Goal: Task Accomplishment & Management: Use online tool/utility

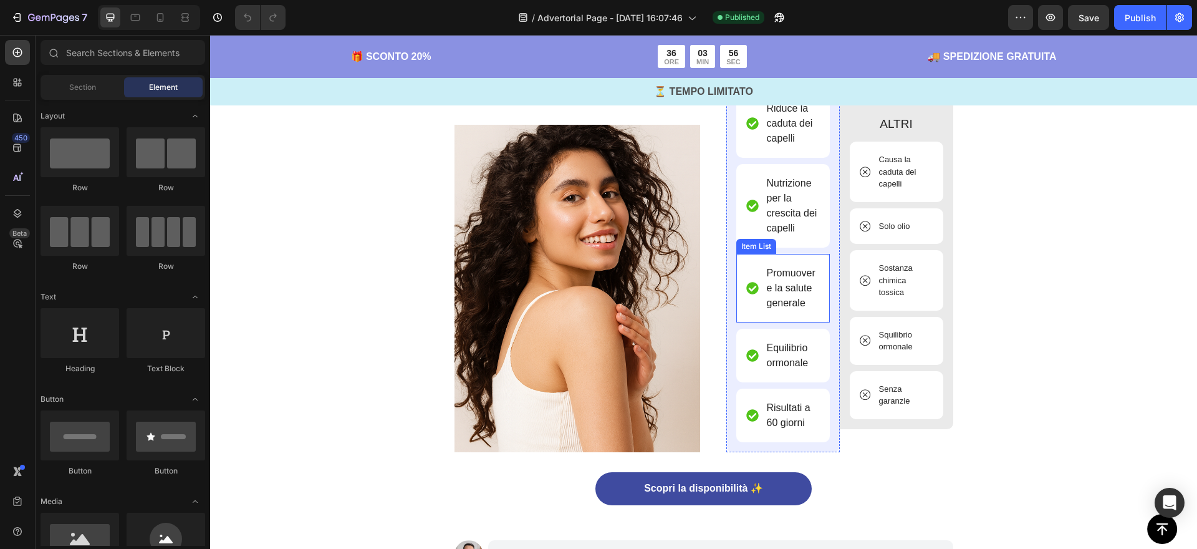
scroll to position [3339, 0]
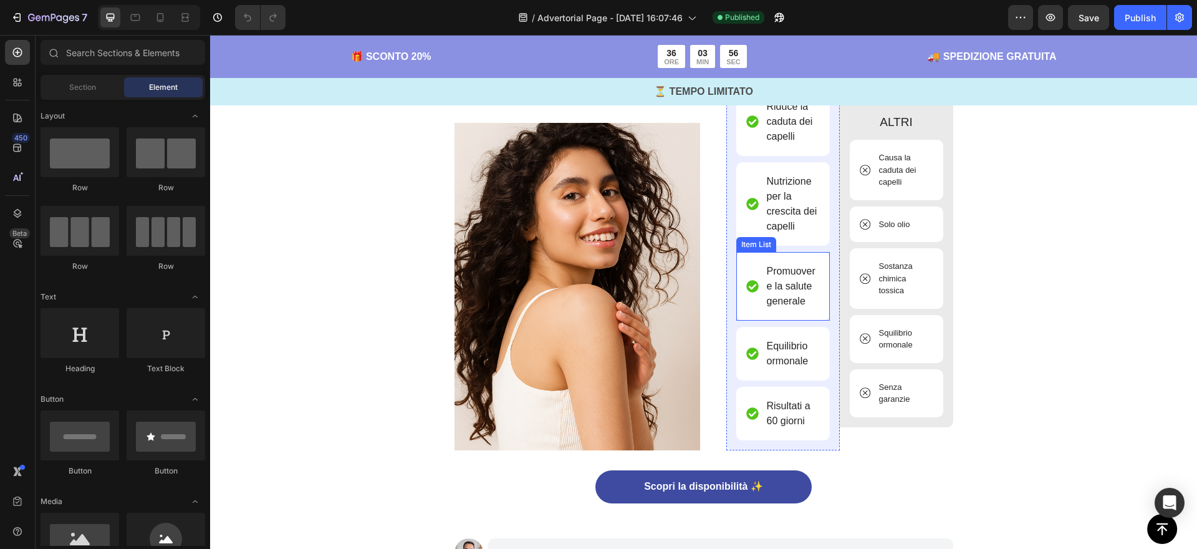
click at [808, 288] on p "Promuovere la salute generale" at bounding box center [792, 286] width 51 height 45
drag, startPoint x: 808, startPoint y: 288, endPoint x: 808, endPoint y: 299, distance: 11.2
click at [808, 288] on p "Promuovere la salute generale" at bounding box center [792, 286] width 51 height 45
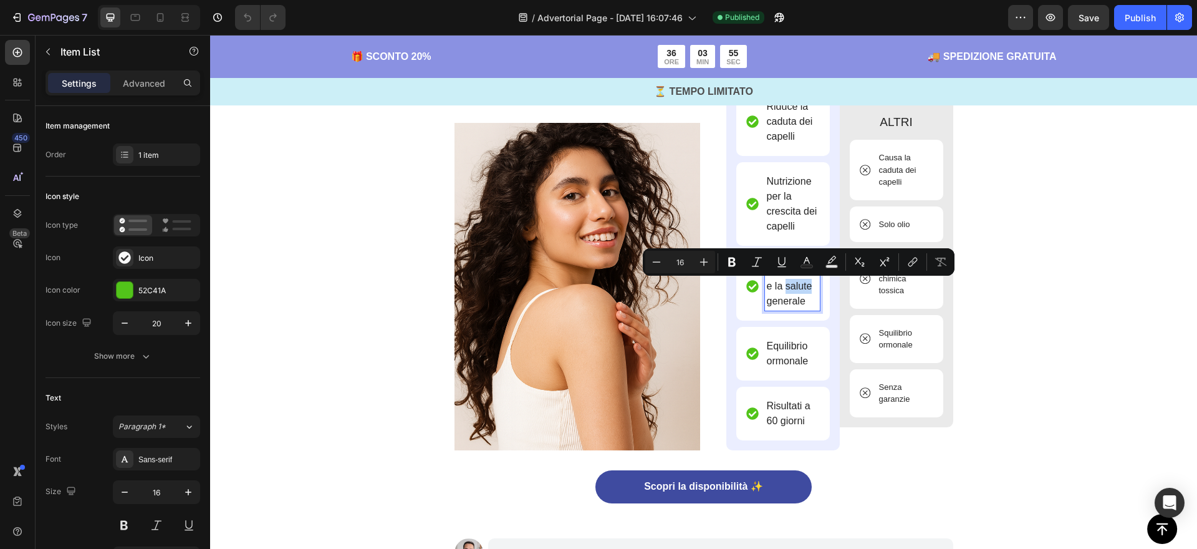
click at [800, 293] on div at bounding box center [800, 293] width 0 height 0
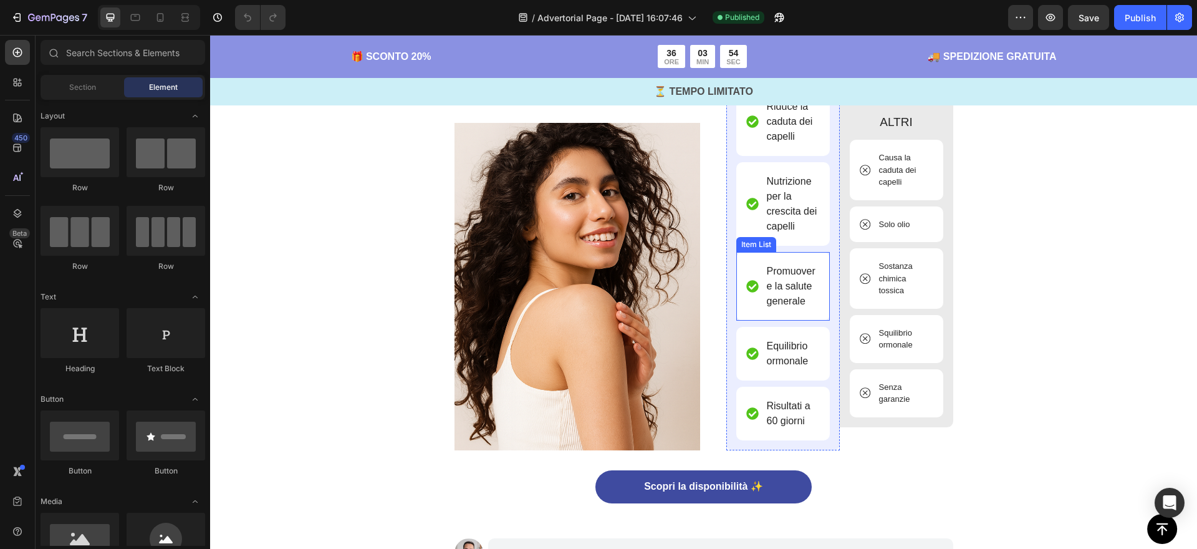
click at [789, 284] on p "Promuovere la salute generale" at bounding box center [792, 286] width 51 height 45
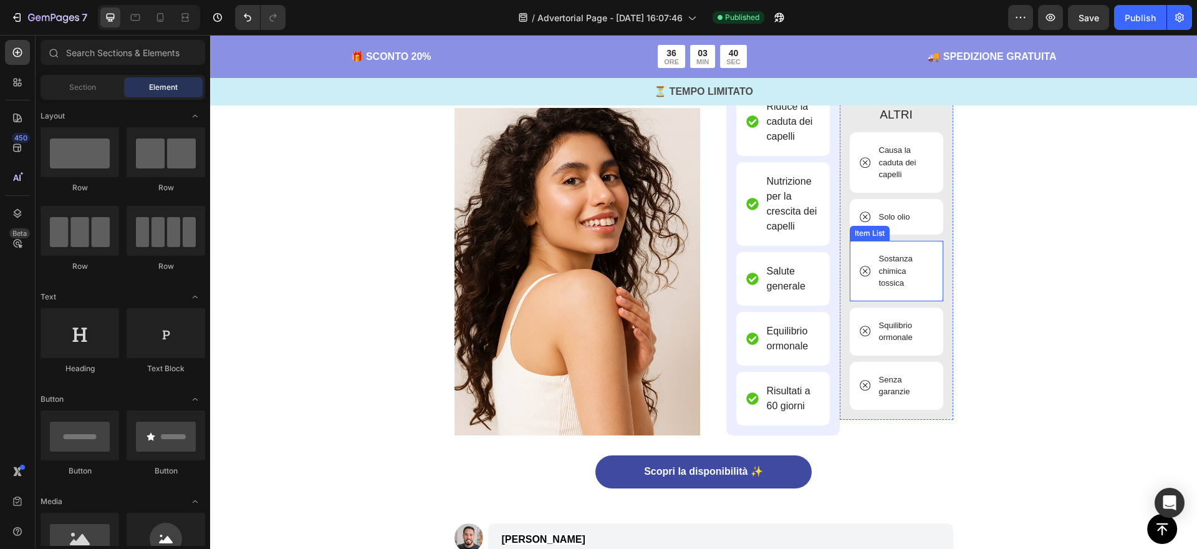
click at [909, 271] on p "Sostanza chimica tossica" at bounding box center [905, 271] width 52 height 37
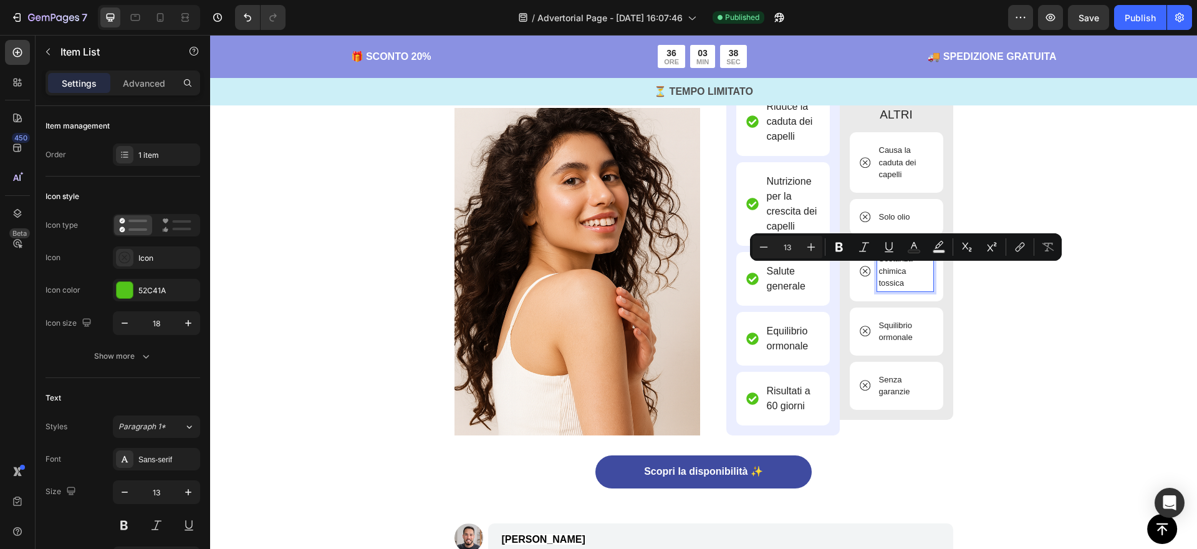
click at [912, 268] on p "Sostanza chimica tossica" at bounding box center [905, 271] width 52 height 37
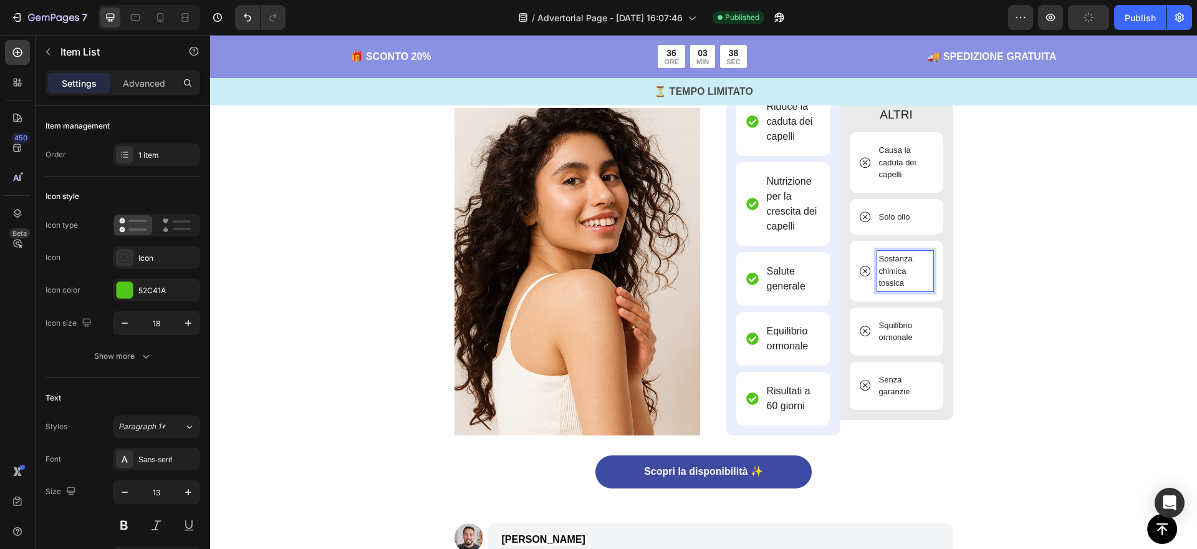
click at [919, 261] on p "Sostanza chimica tossica" at bounding box center [905, 271] width 52 height 37
drag, startPoint x: 908, startPoint y: 282, endPoint x: 882, endPoint y: 282, distance: 26.2
click at [881, 282] on p "Sostanze chimica tossica" at bounding box center [905, 271] width 52 height 37
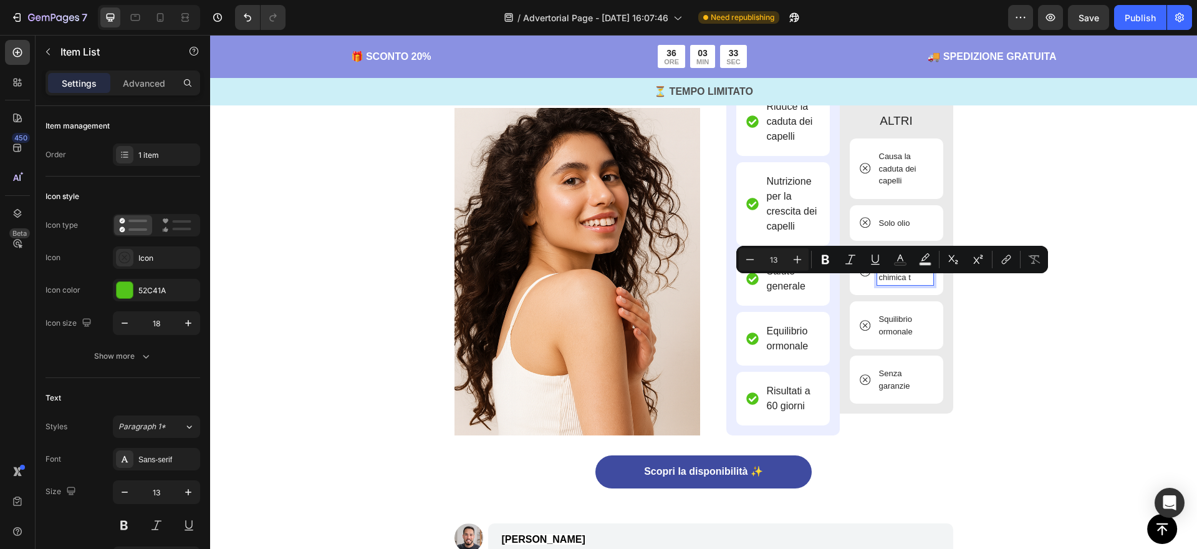
scroll to position [3345, 0]
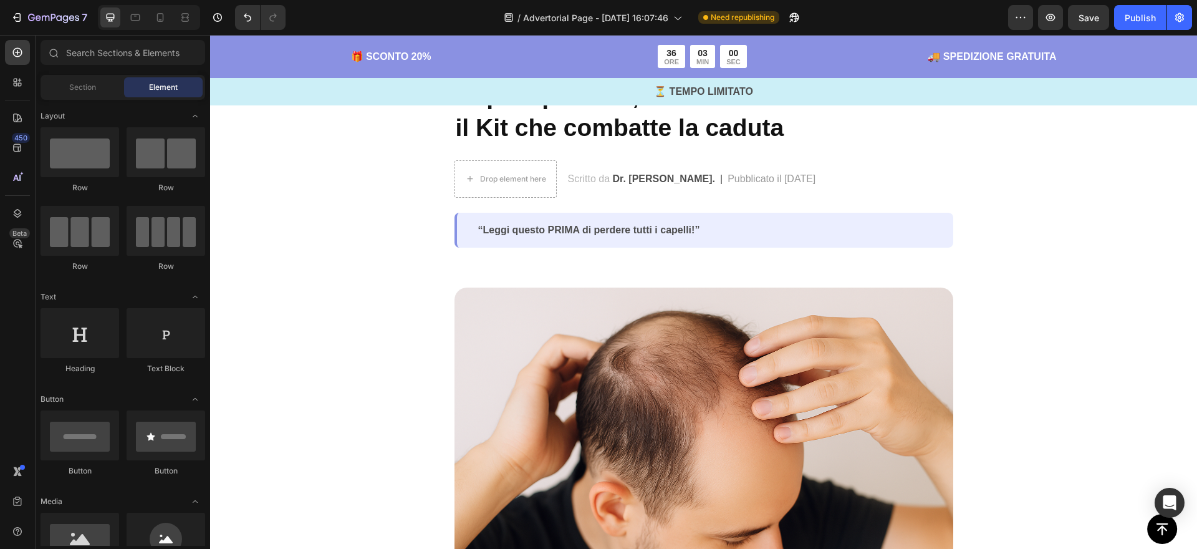
scroll to position [479, 0]
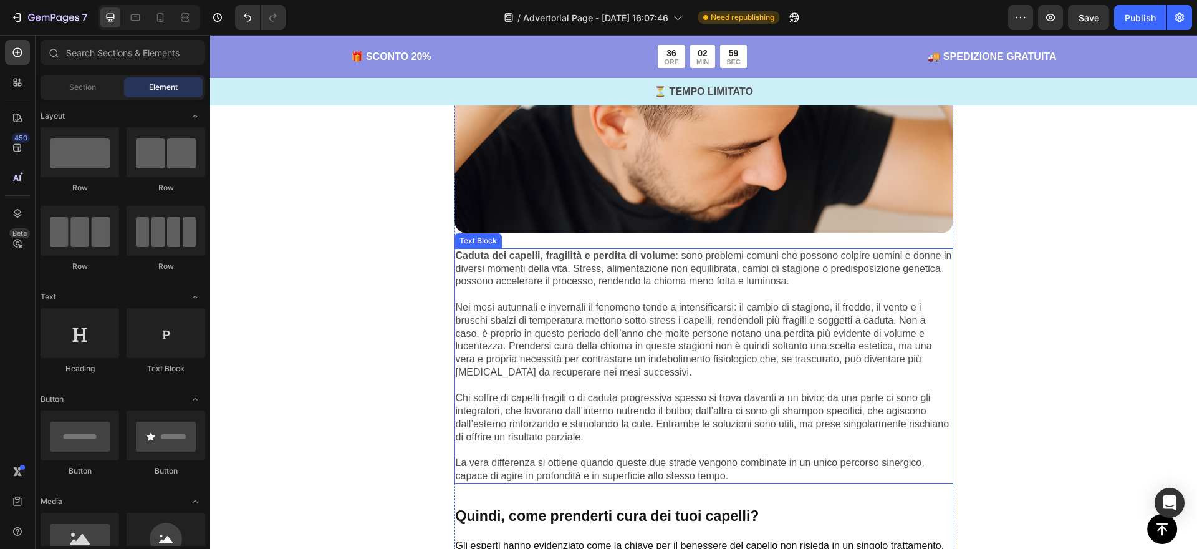
click at [664, 325] on p "Nei mesi autunnali e invernali il fenomeno tende a intensificarsi: il cambio di…" at bounding box center [704, 333] width 496 height 91
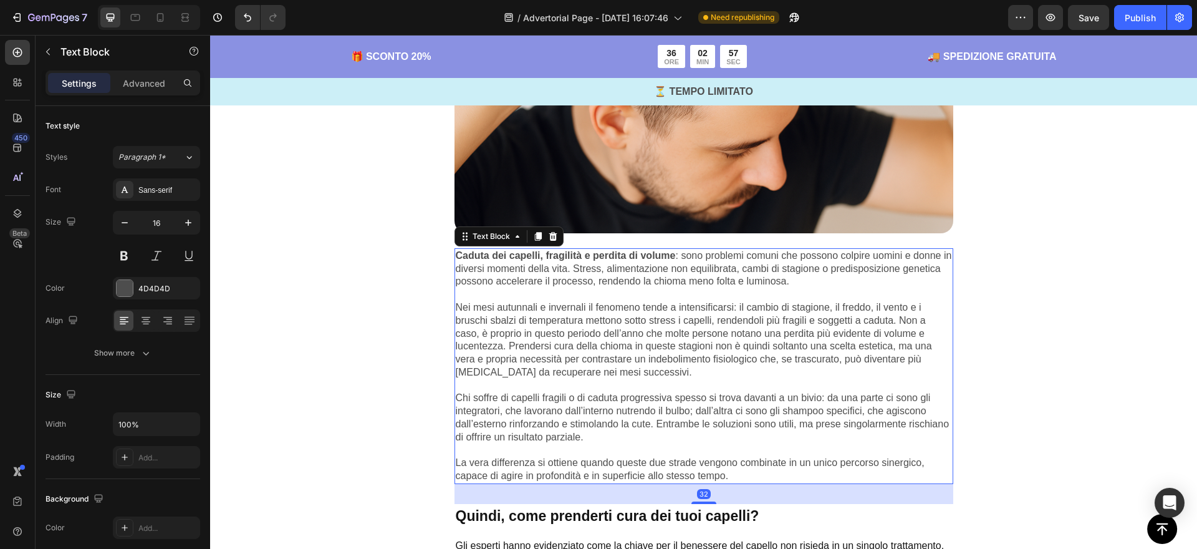
click at [664, 324] on p "Nei mesi autunnali e invernali il fenomeno tende a intensificarsi: il cambio di…" at bounding box center [704, 333] width 496 height 91
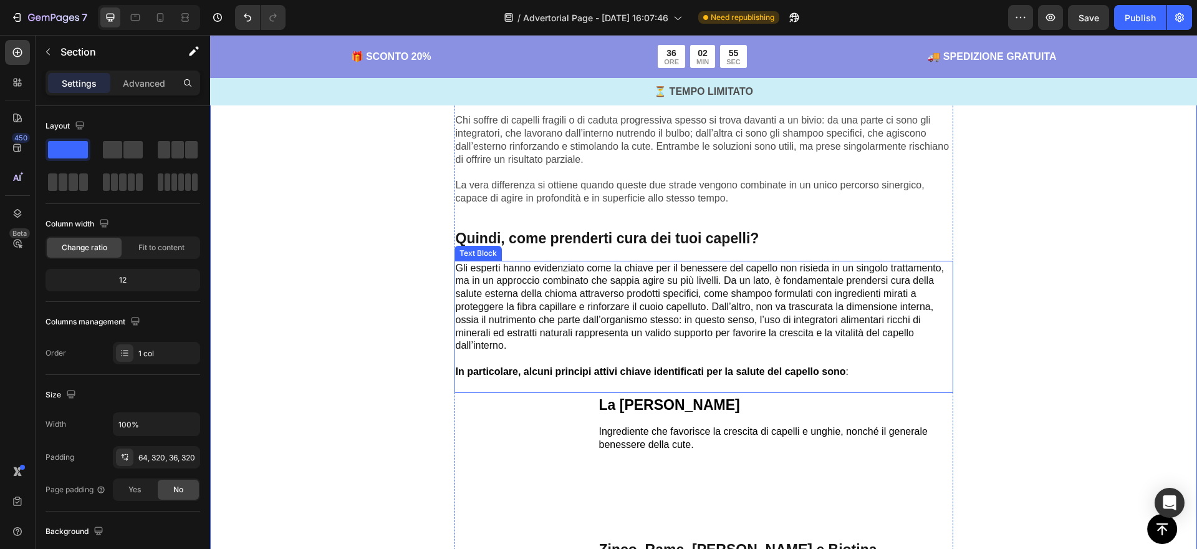
scroll to position [784, 0]
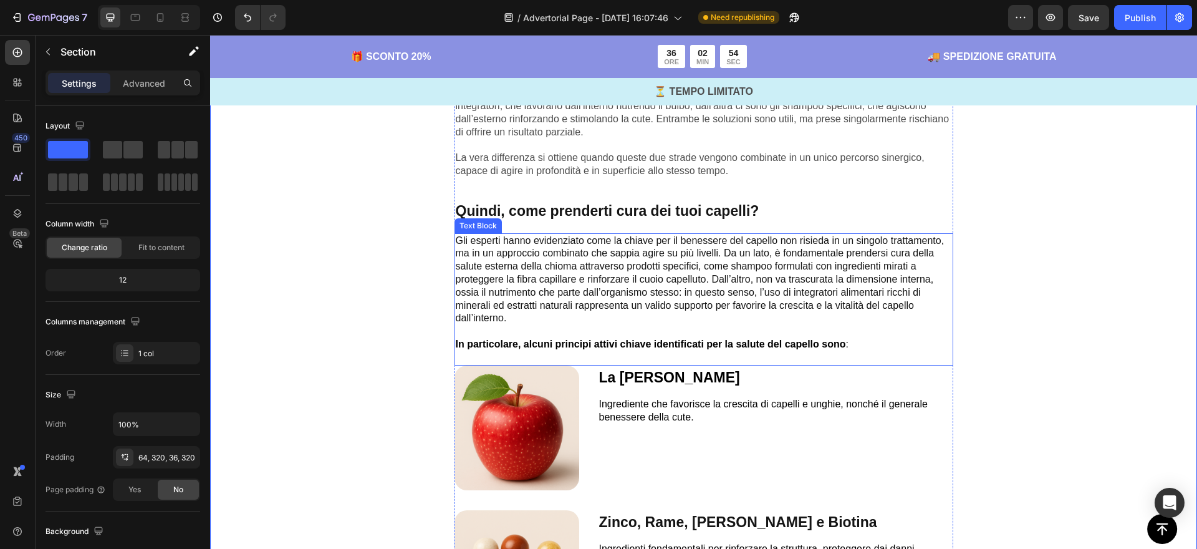
click at [517, 292] on p "Gli esperti hanno evidenziato come la chiave per il benessere del capello non r…" at bounding box center [704, 287] width 496 height 104
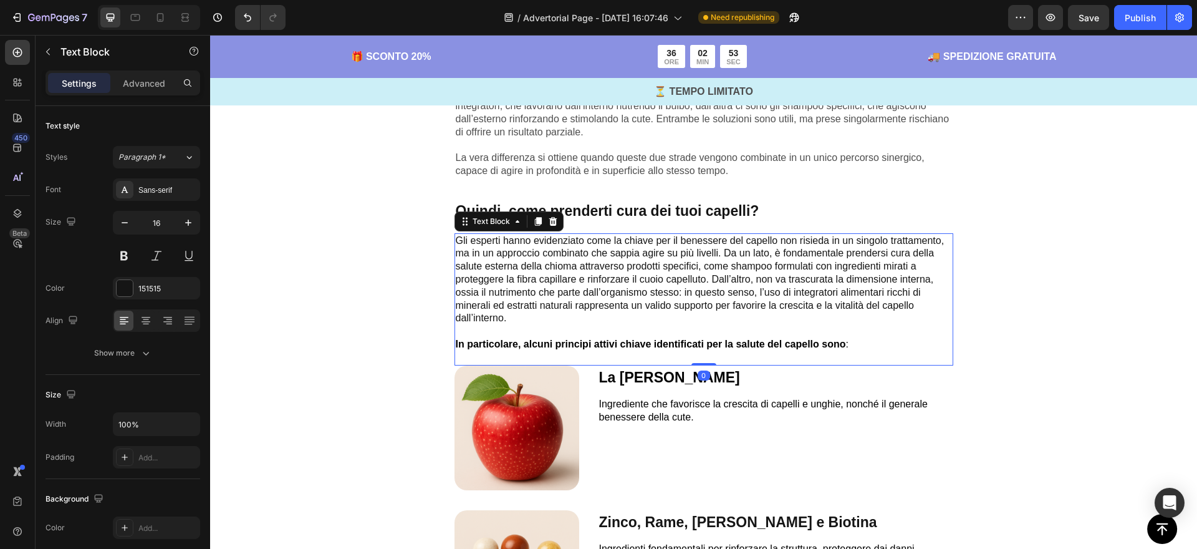
click at [517, 292] on p "Gli esperti hanno evidenziato come la chiave per il benessere del capello non r…" at bounding box center [704, 287] width 496 height 104
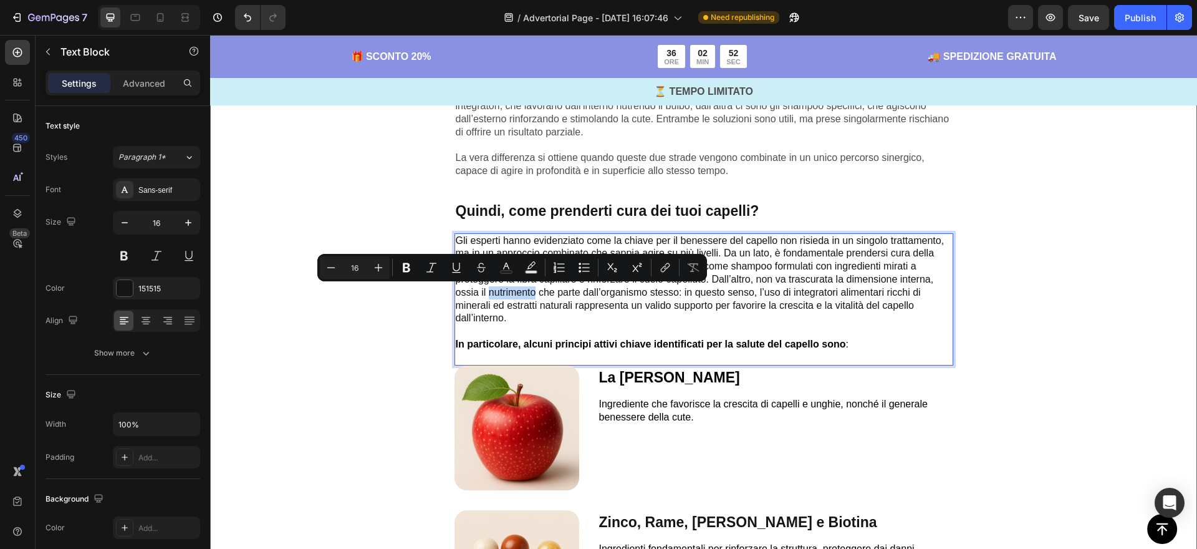
click at [367, 328] on div "Image Caduta dei capelli, fragilità e perdita di volume : sono problemi comuni …" at bounding box center [703, 294] width 987 height 1478
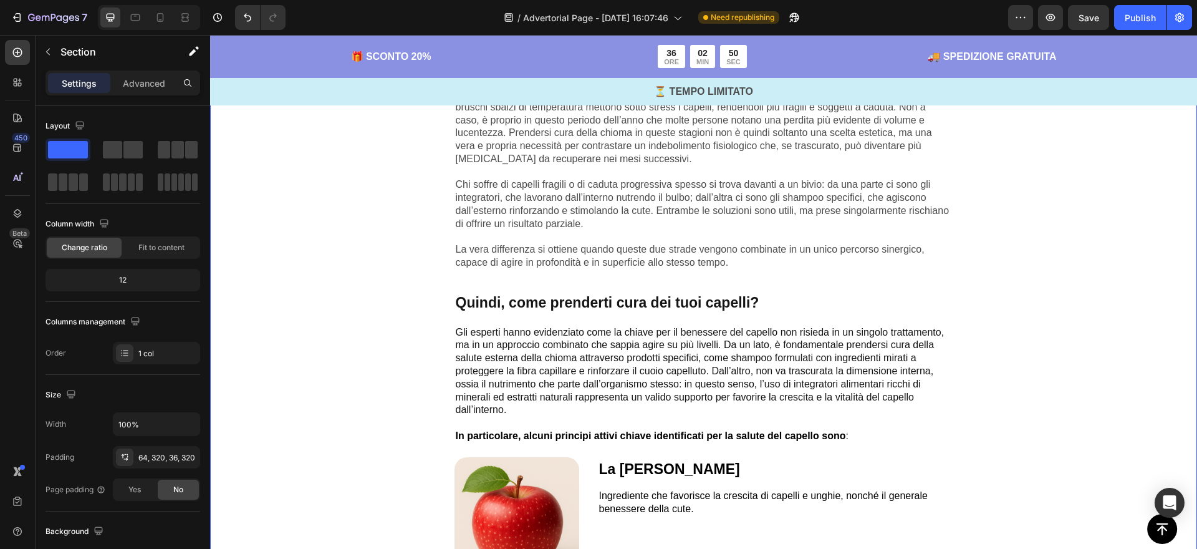
scroll to position [674, 0]
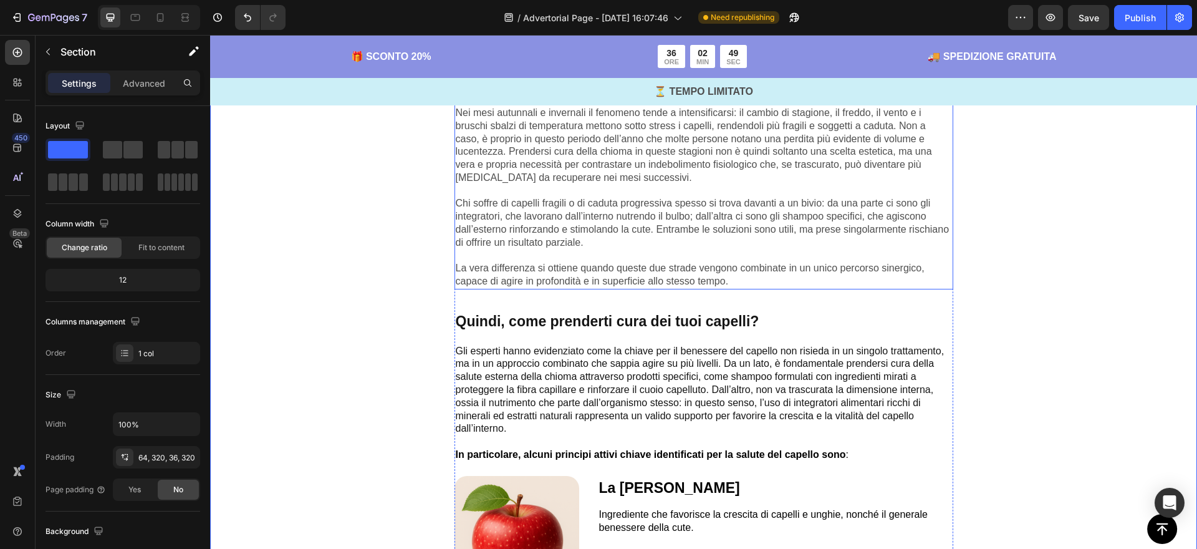
click at [512, 248] on p "Chi soffre di capelli fragili o di caduta progressiva spesso si trova davanti a…" at bounding box center [704, 217] width 496 height 65
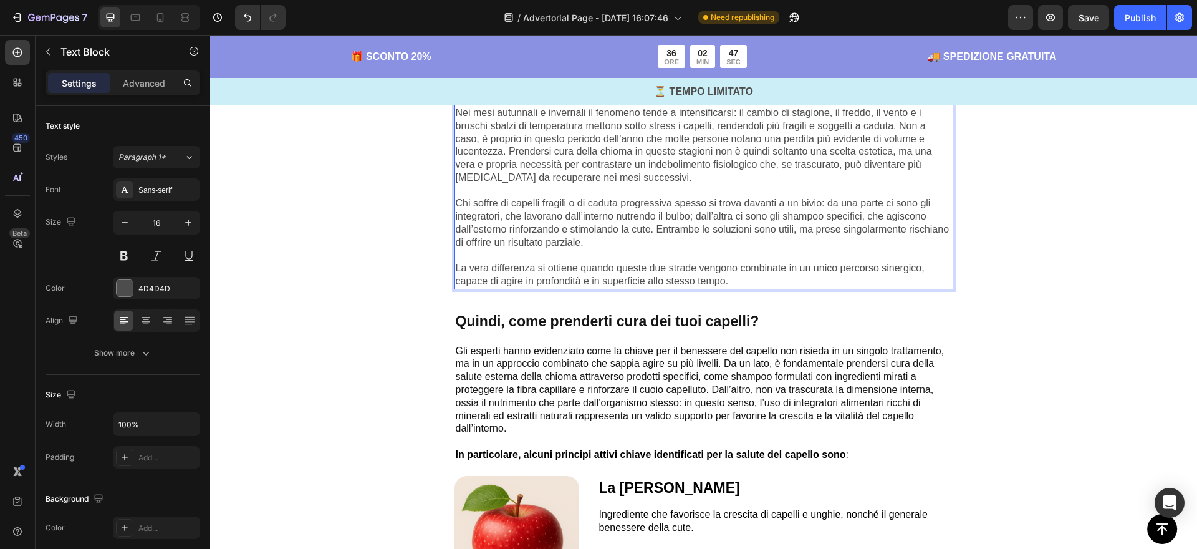
click at [529, 233] on p "Chi soffre di capelli fragili o di caduta progressiva spesso si trova davanti a…" at bounding box center [704, 217] width 496 height 65
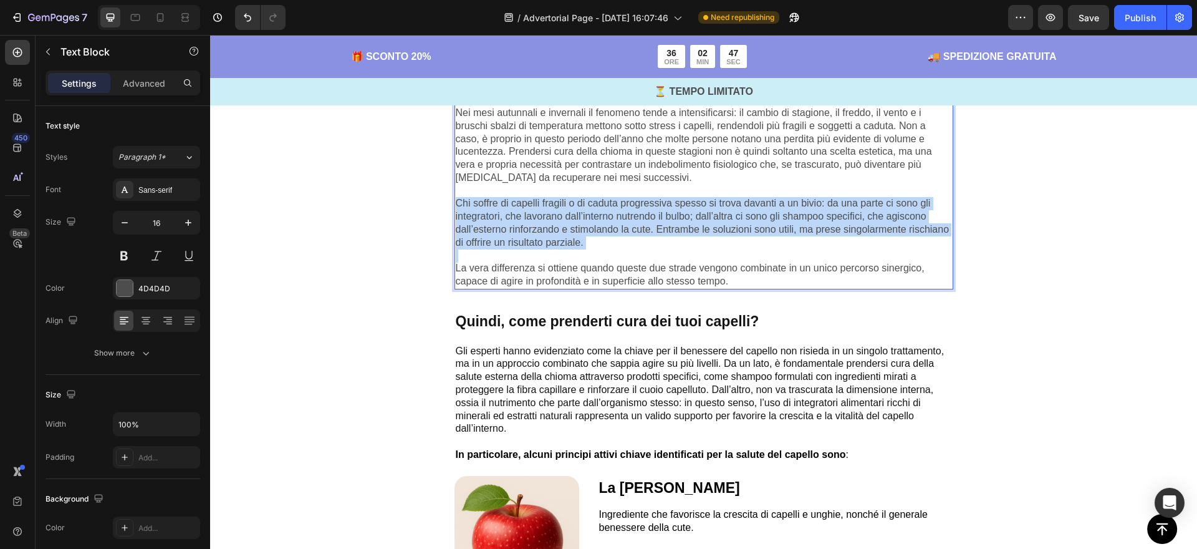
click at [529, 233] on p "Chi soffre di capelli fragili o di caduta progressiva spesso si trova davanti a…" at bounding box center [704, 217] width 496 height 65
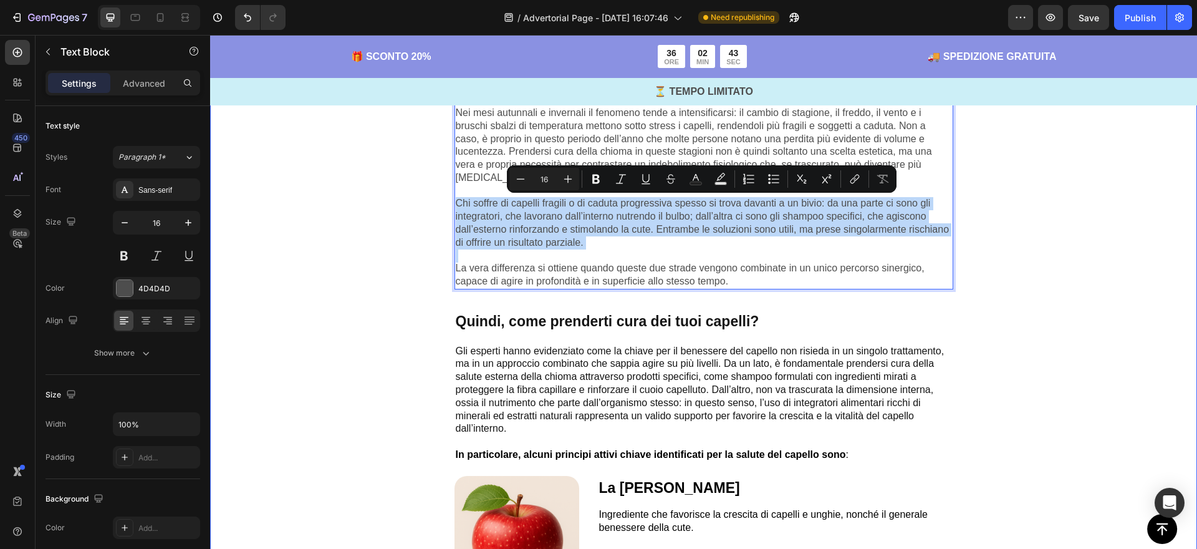
click at [1028, 248] on div "Image Caduta dei capelli, fragilità e perdita di volume : sono problemi comuni …" at bounding box center [703, 405] width 987 height 1478
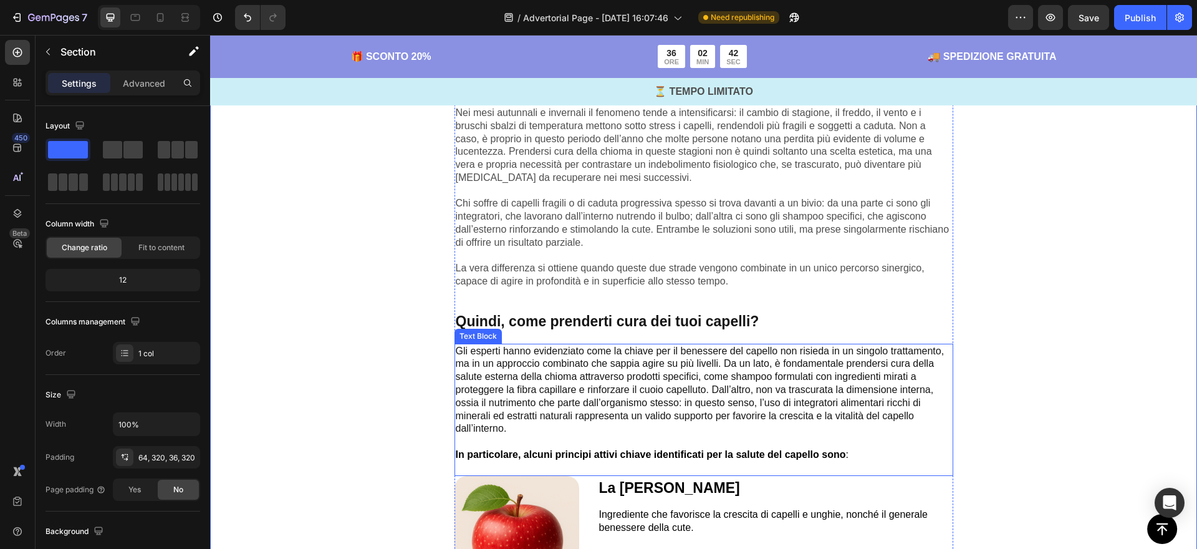
click at [887, 367] on p "Gli esperti hanno evidenziato come la chiave per il benessere del capello non r…" at bounding box center [704, 397] width 496 height 104
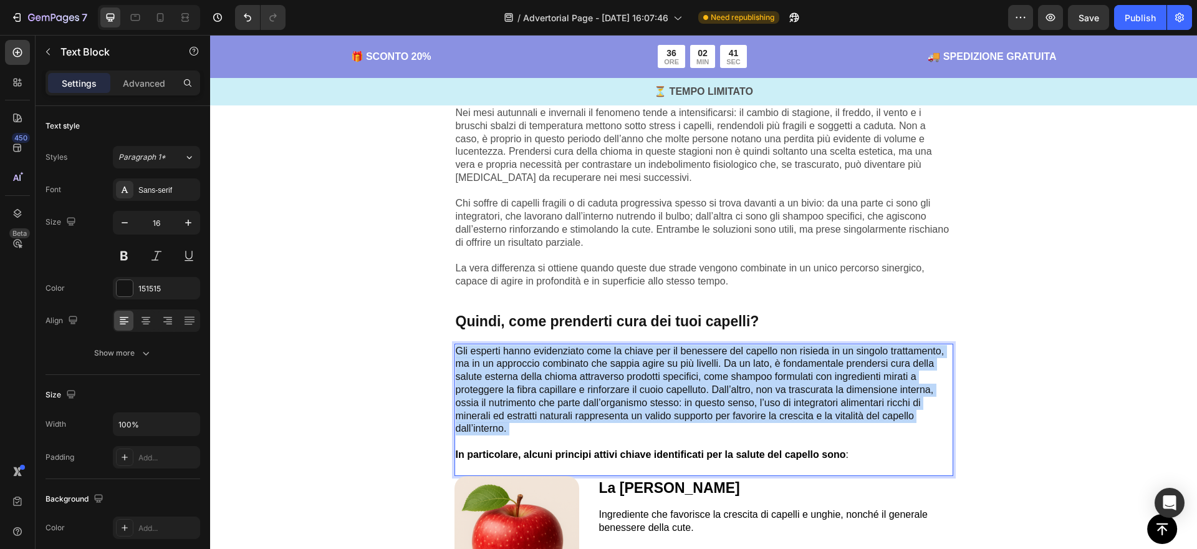
click at [887, 367] on p "Gli esperti hanno evidenziato come la chiave per il benessere del capello non r…" at bounding box center [704, 397] width 496 height 104
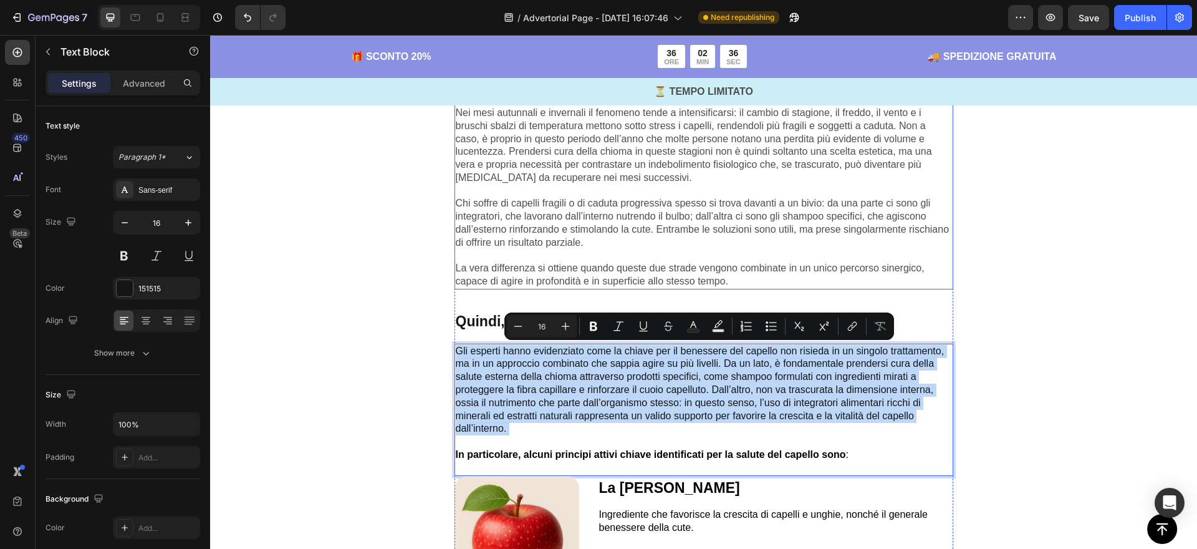
click at [624, 203] on p "Chi soffre di capelli fragili o di caduta progressiva spesso si trova davanti a…" at bounding box center [704, 217] width 496 height 65
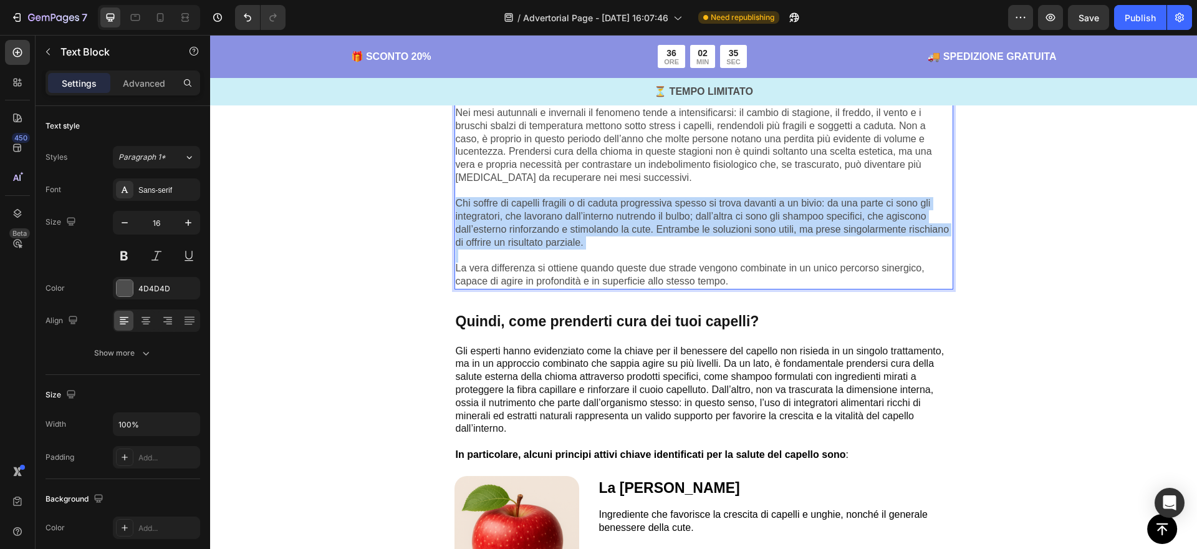
click at [624, 203] on p "Chi soffre di capelli fragili o di caduta progressiva spesso si trova davanti a…" at bounding box center [704, 217] width 496 height 65
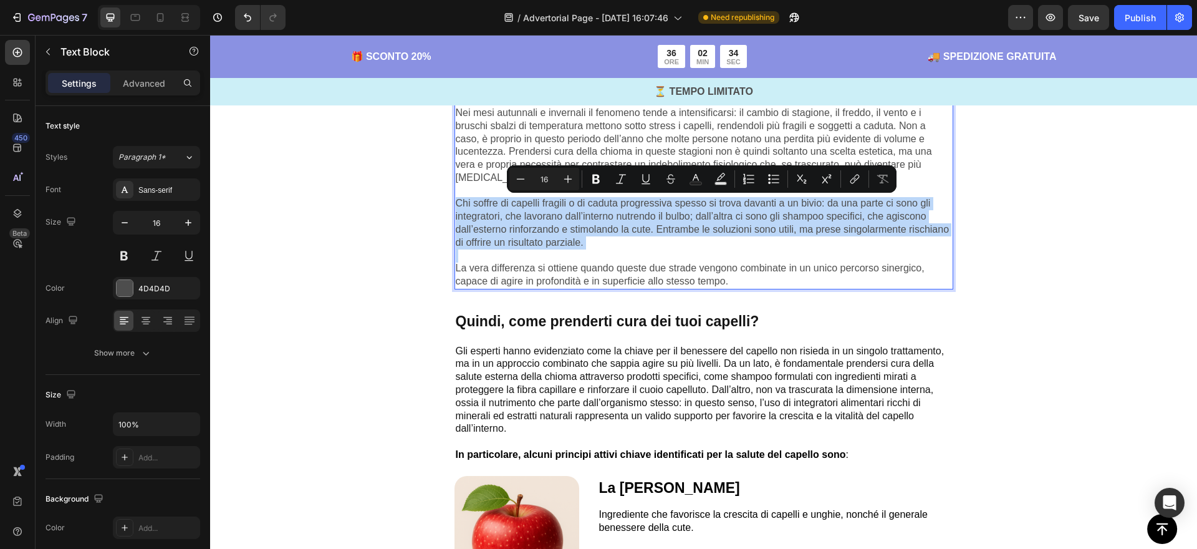
click at [533, 225] on p "Chi soffre di capelli fragili o di caduta progressiva spesso si trova davanti a…" at bounding box center [704, 217] width 496 height 65
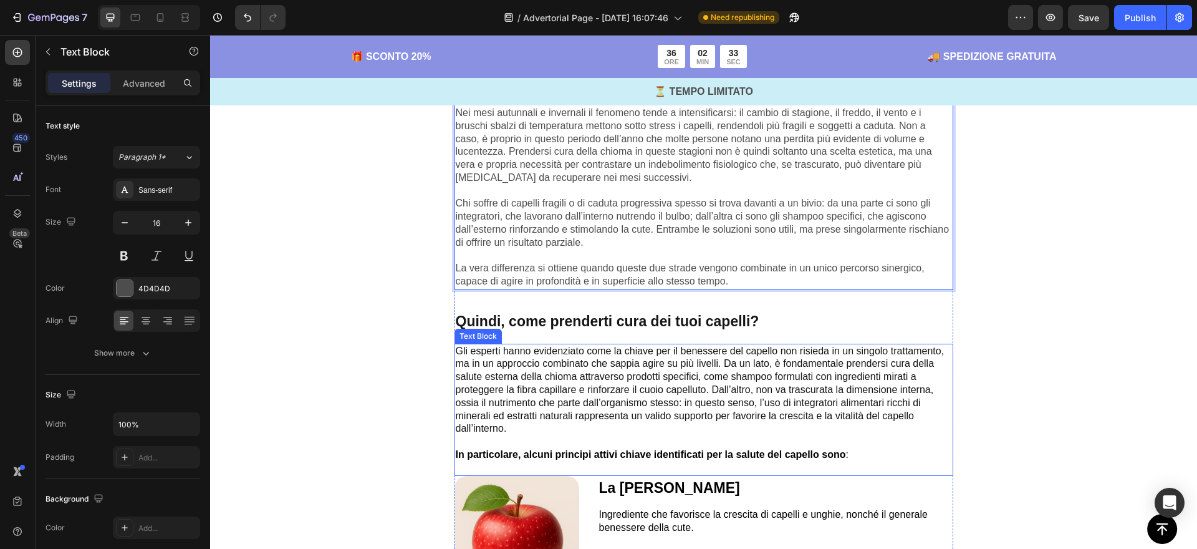
click at [549, 379] on p "Gli esperti hanno evidenziato come la chiave per il benessere del capello non r…" at bounding box center [704, 397] width 496 height 104
click at [564, 183] on p "Nei mesi autunnali e invernali il fenomeno tende a intensificarsi: il cambio di…" at bounding box center [704, 139] width 496 height 91
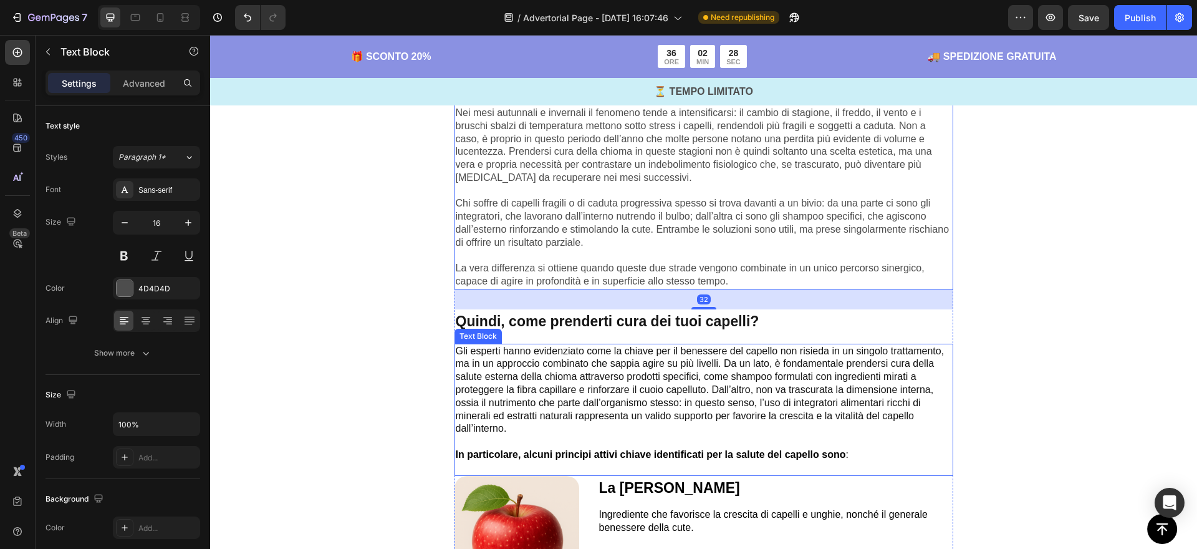
click at [564, 404] on p "Gli esperti hanno evidenziato come la chiave per il benessere del capello non r…" at bounding box center [704, 397] width 496 height 104
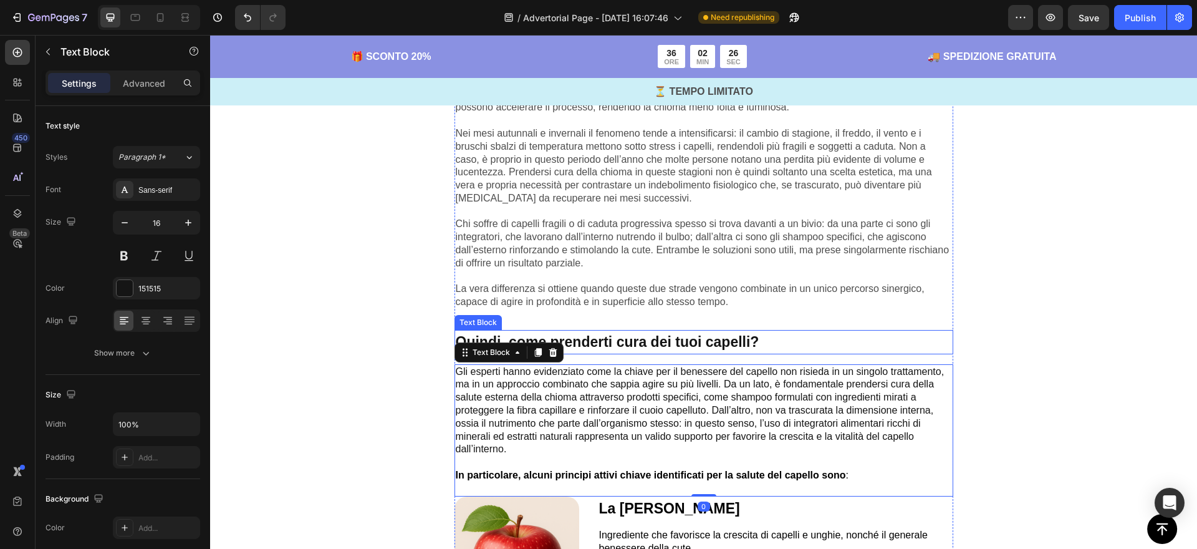
scroll to position [647, 0]
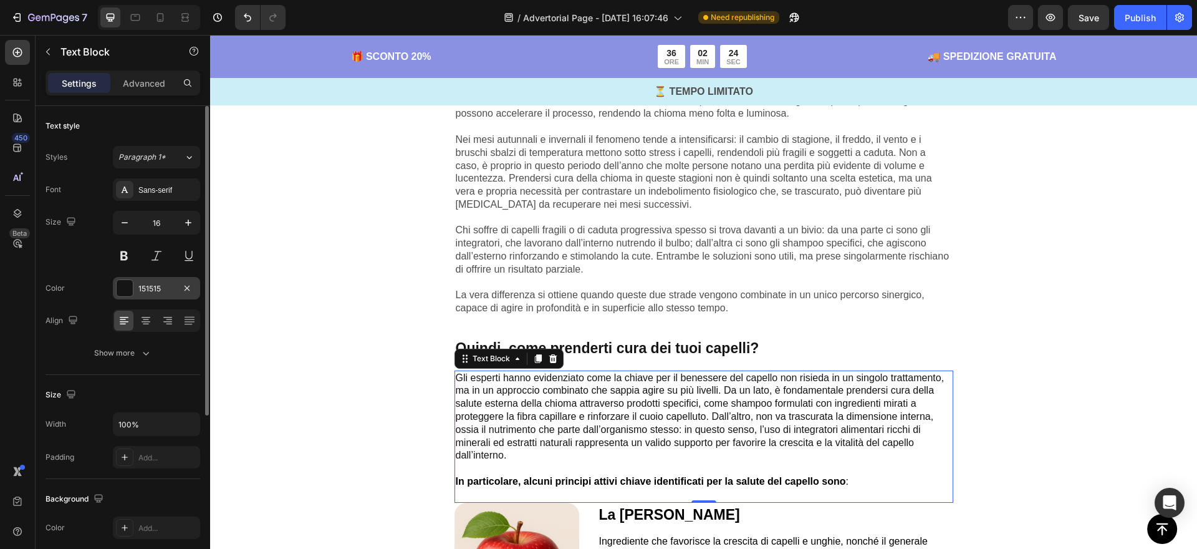
click at [165, 285] on div "151515" at bounding box center [156, 288] width 36 height 11
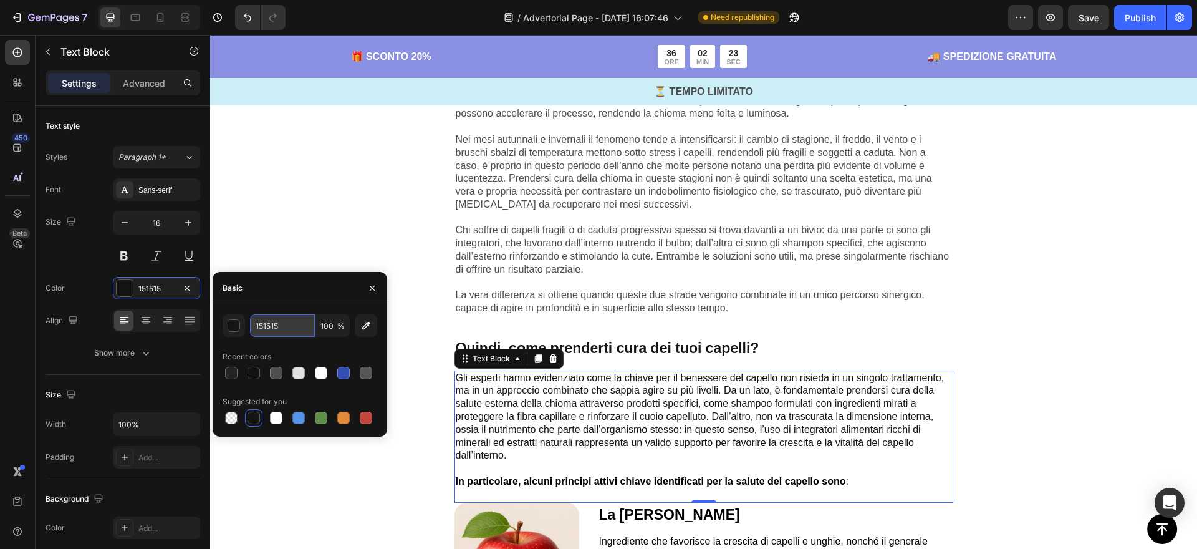
click at [284, 330] on input "151515" at bounding box center [282, 325] width 65 height 22
click at [1047, 336] on div "Image Caduta dei capelli, fragilità e perdita di volume : sono problemi comuni …" at bounding box center [703, 432] width 987 height 1478
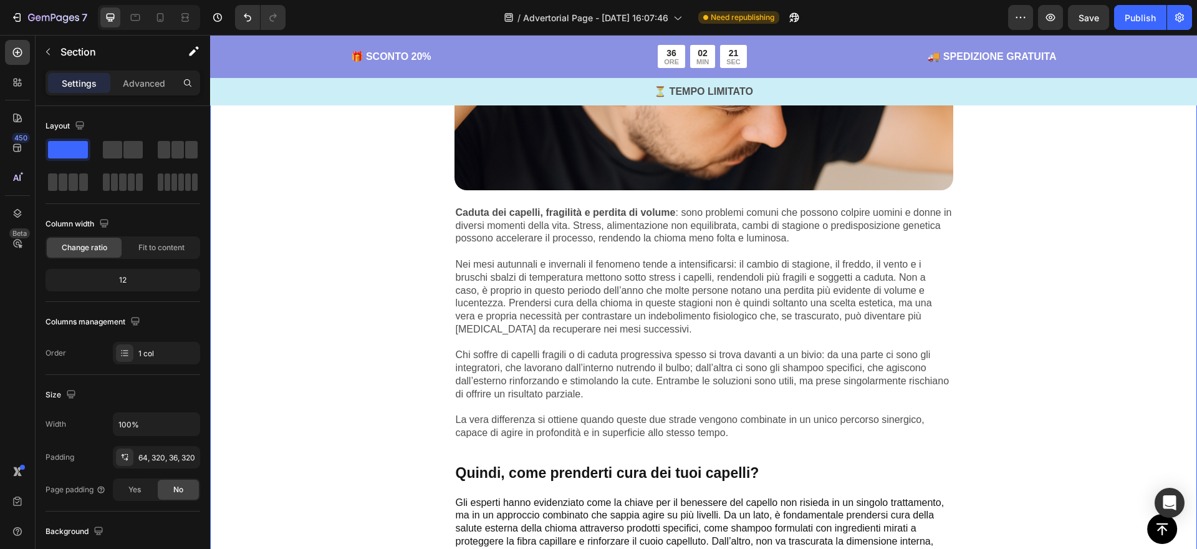
scroll to position [521, 0]
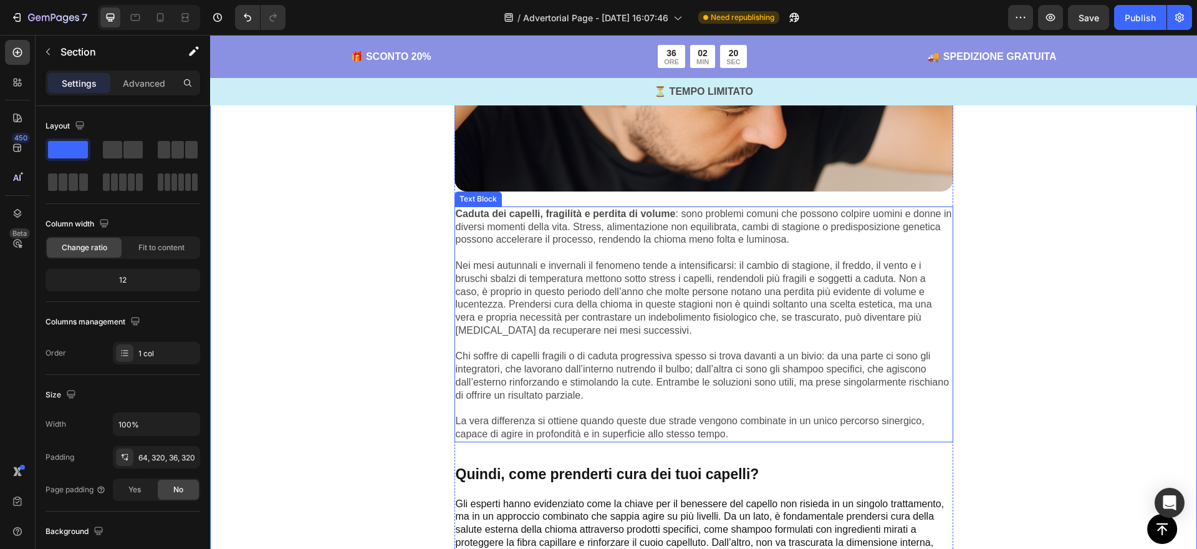
drag, startPoint x: 683, startPoint y: 327, endPoint x: 689, endPoint y: 327, distance: 6.3
click at [683, 327] on p "Nei mesi autunnali e invernali il fenomeno tende a intensificarsi: il cambio di…" at bounding box center [704, 291] width 496 height 91
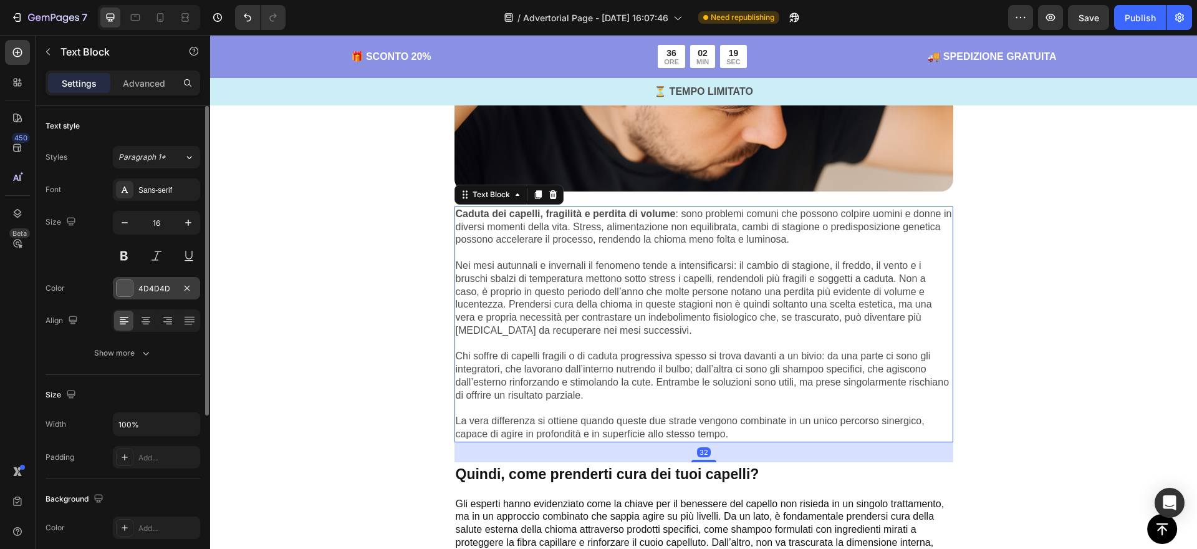
click at [152, 284] on div "4D4D4D" at bounding box center [156, 288] width 36 height 11
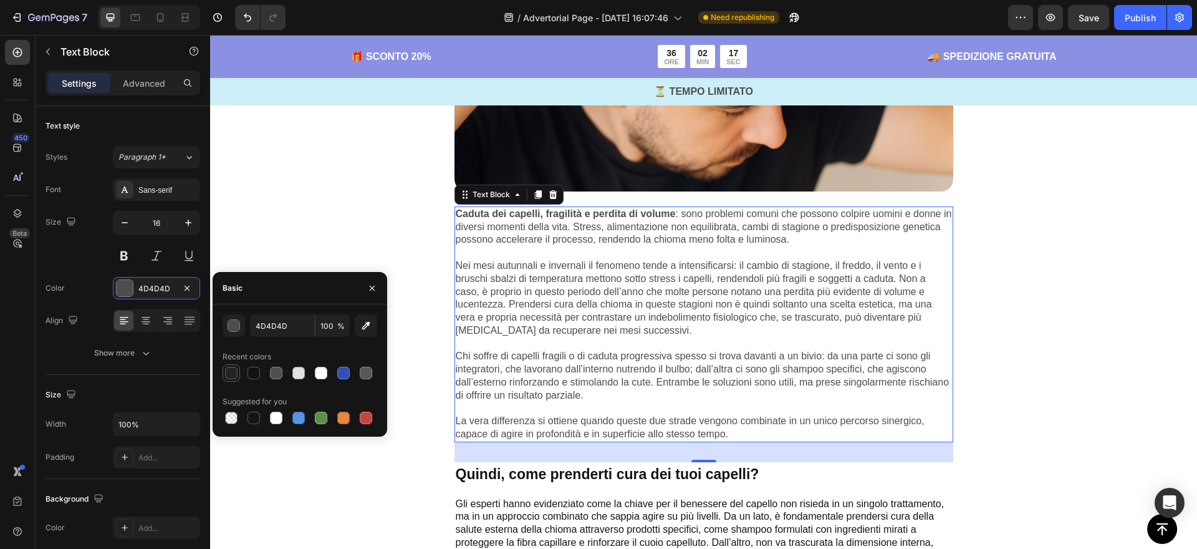
click at [236, 374] on div at bounding box center [231, 373] width 12 height 12
click at [249, 374] on div at bounding box center [254, 373] width 12 height 12
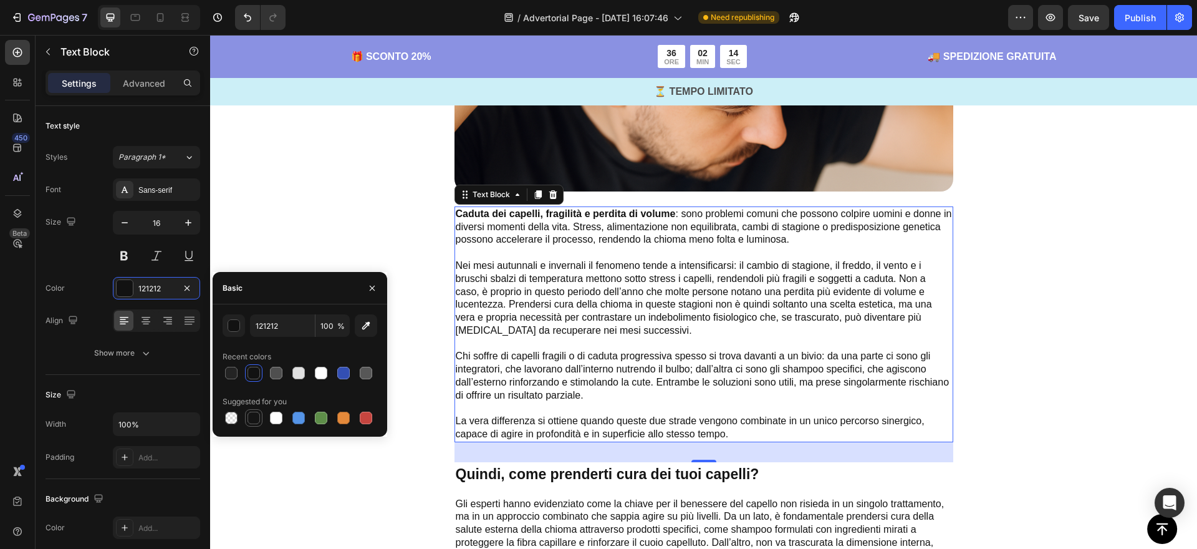
click at [254, 422] on div at bounding box center [254, 418] width 12 height 12
type input "151515"
click at [333, 221] on div "Image Caduta dei capelli, fragilità e perdita di volume : sono problemi comuni …" at bounding box center [703, 558] width 987 height 1478
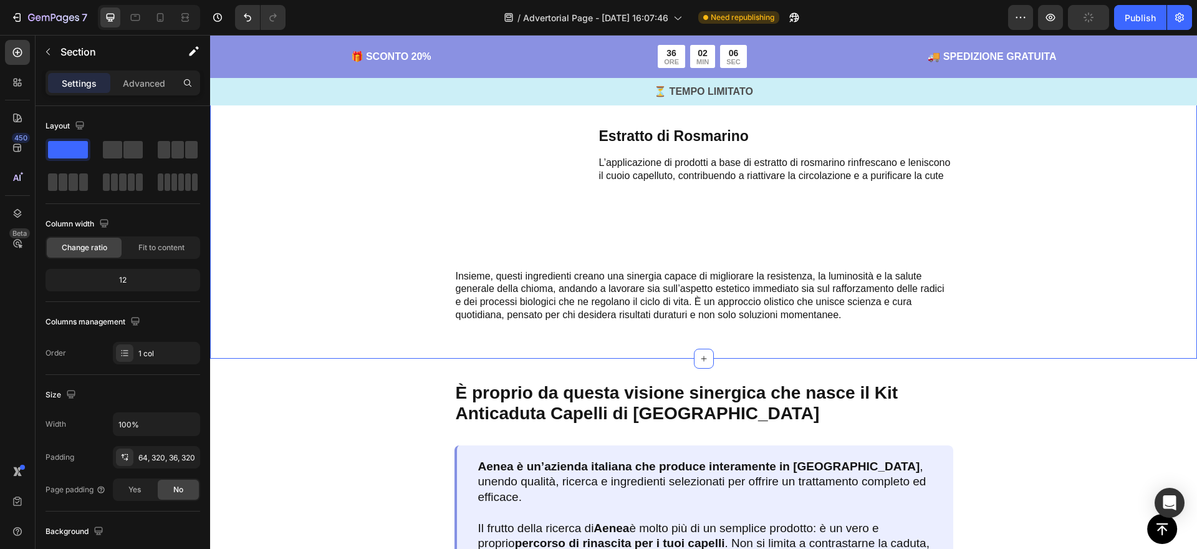
scroll to position [1575, 0]
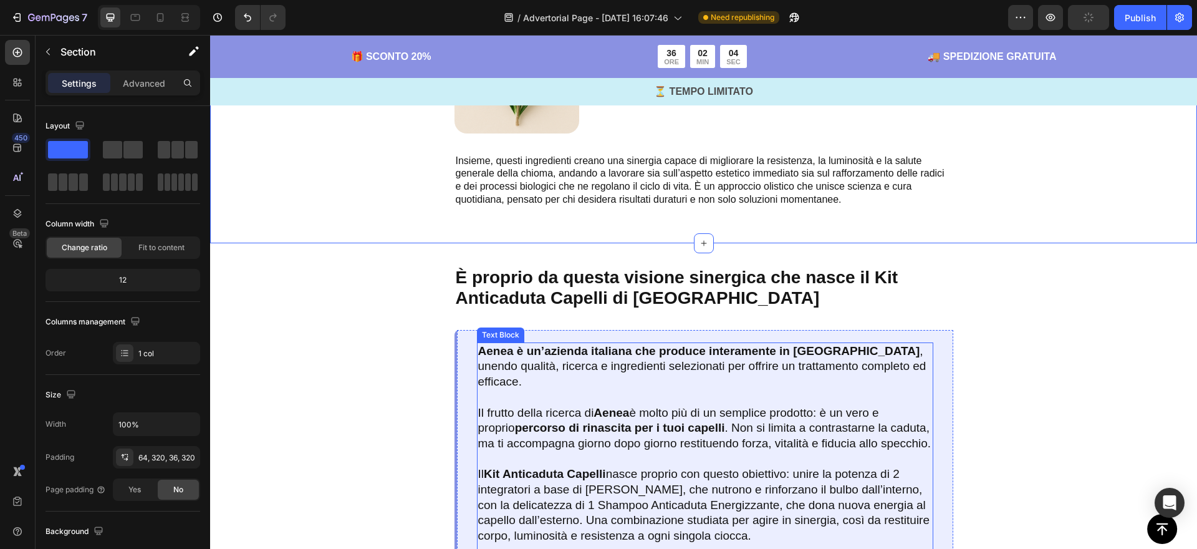
click at [712, 452] on p "Il Kit Anticaduta Capelli nasce proprio con questo obiettivo: unire la potenza …" at bounding box center [705, 506] width 454 height 108
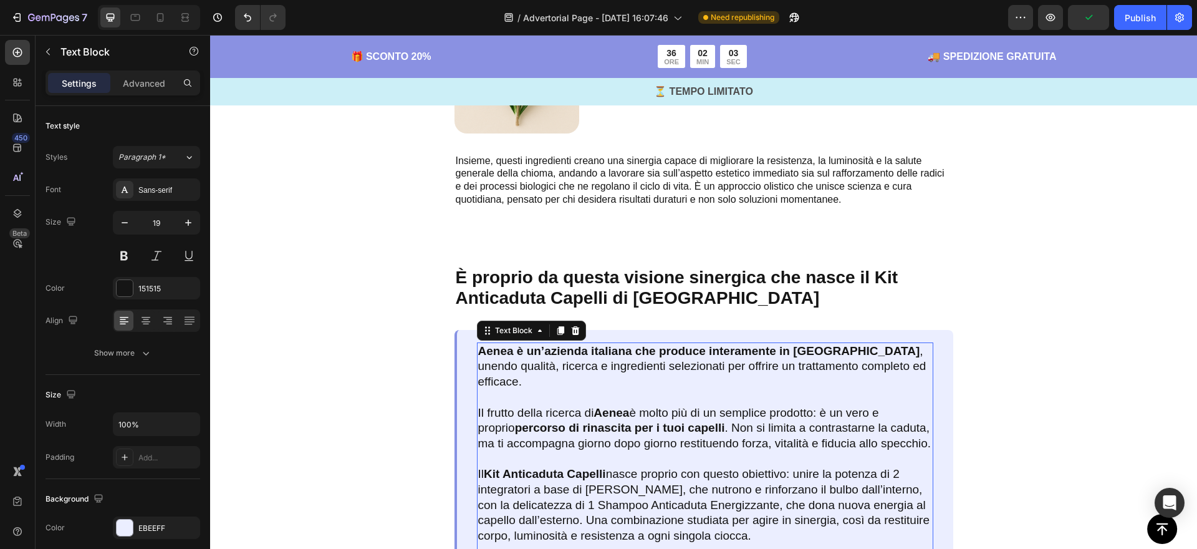
click at [712, 452] on p "Il Kit Anticaduta Capelli nasce proprio con questo obiettivo: unire la potenza …" at bounding box center [705, 506] width 454 height 108
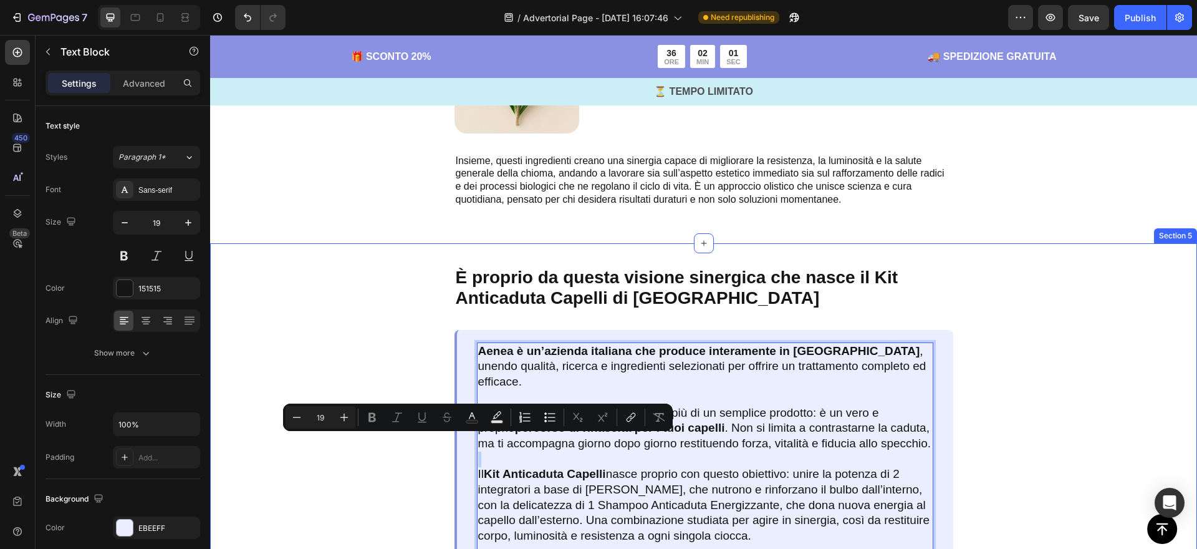
click at [1038, 323] on div "È proprio da questa visione sinergica che nasce il Kit Anticaduta Capelli di Ae…" at bounding box center [703, 418] width 987 height 350
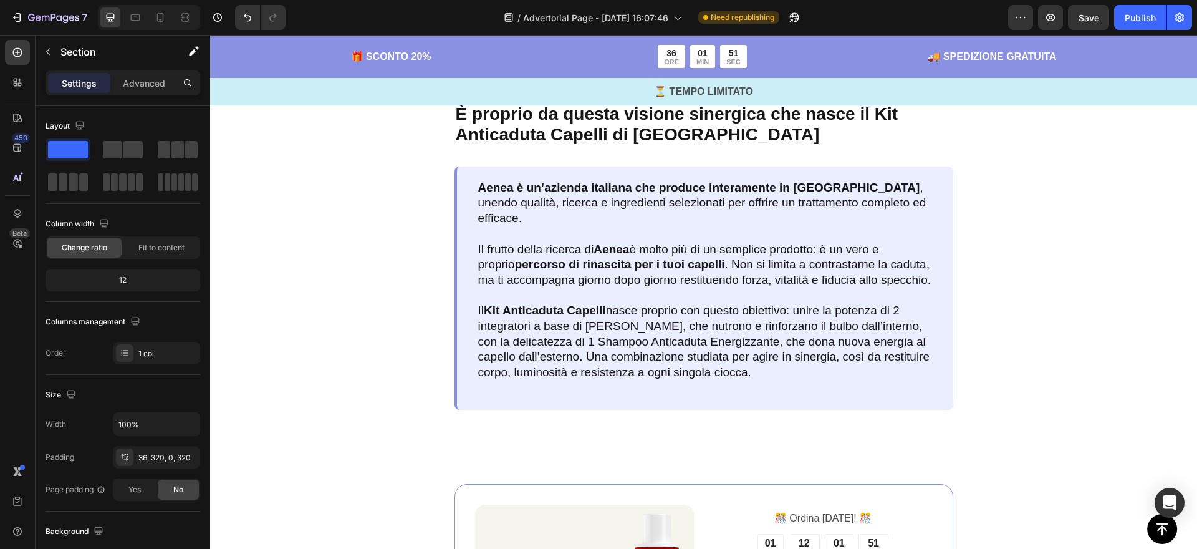
scroll to position [1716, 0]
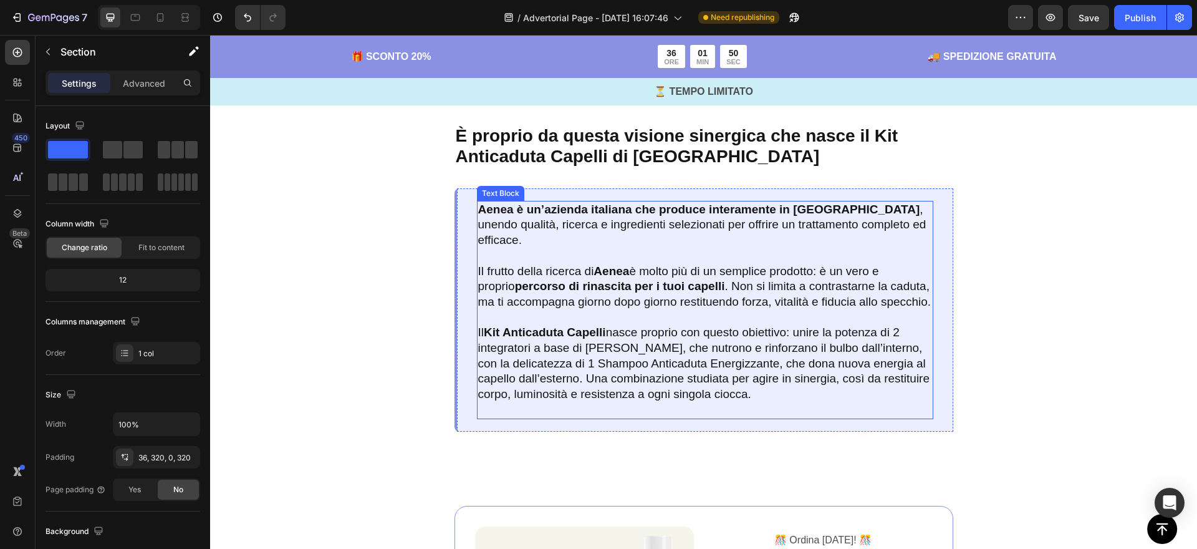
click at [705, 338] on p "Il Kit Anticaduta Capelli nasce proprio con questo obiettivo: unire la potenza …" at bounding box center [705, 364] width 454 height 108
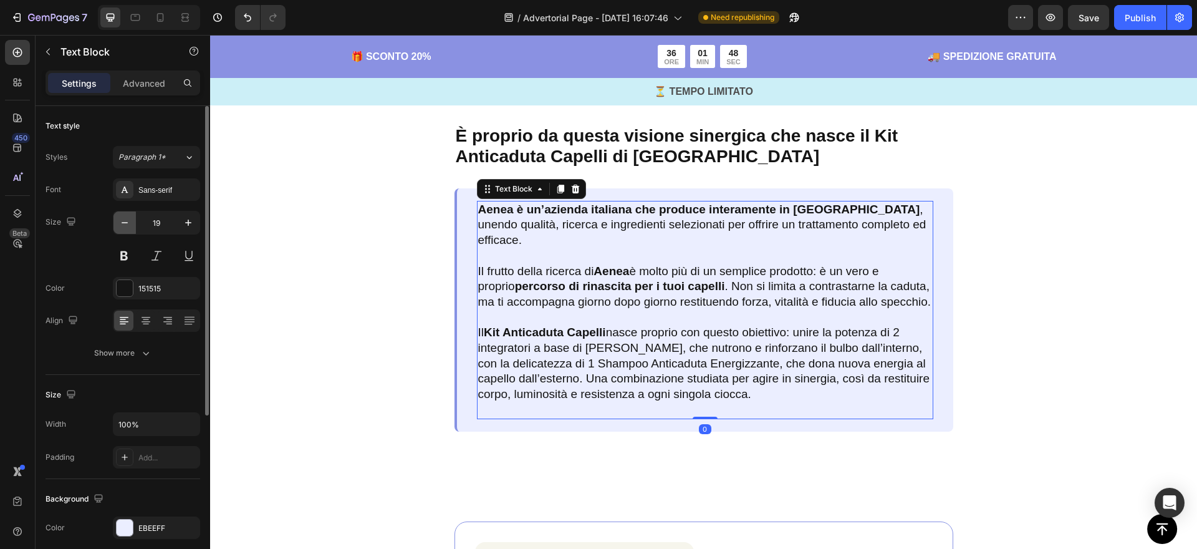
click at [126, 223] on icon "button" at bounding box center [125, 222] width 6 height 1
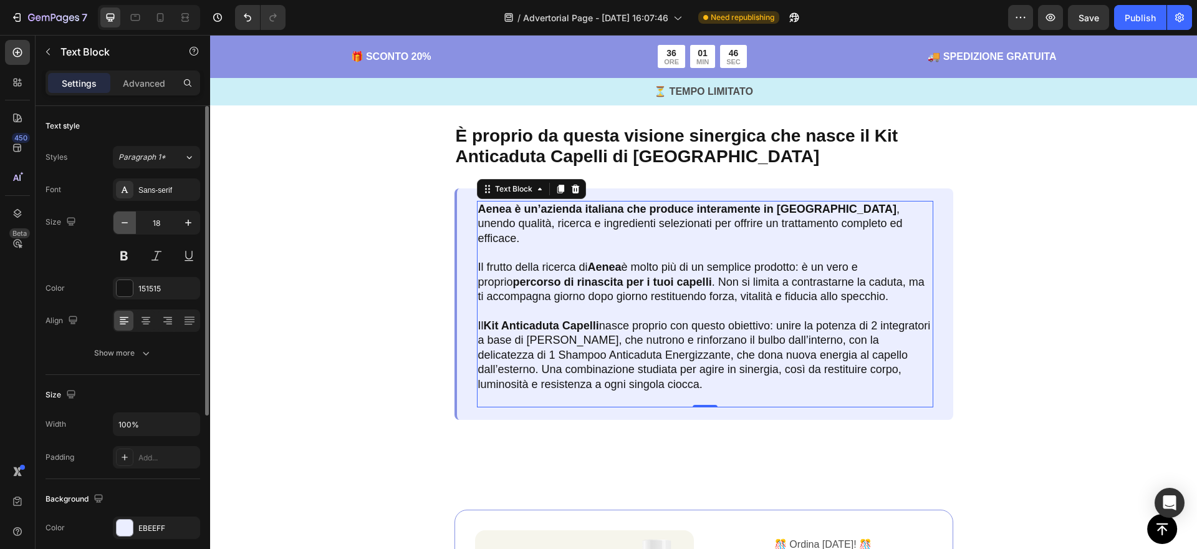
click at [126, 223] on icon "button" at bounding box center [125, 222] width 6 height 1
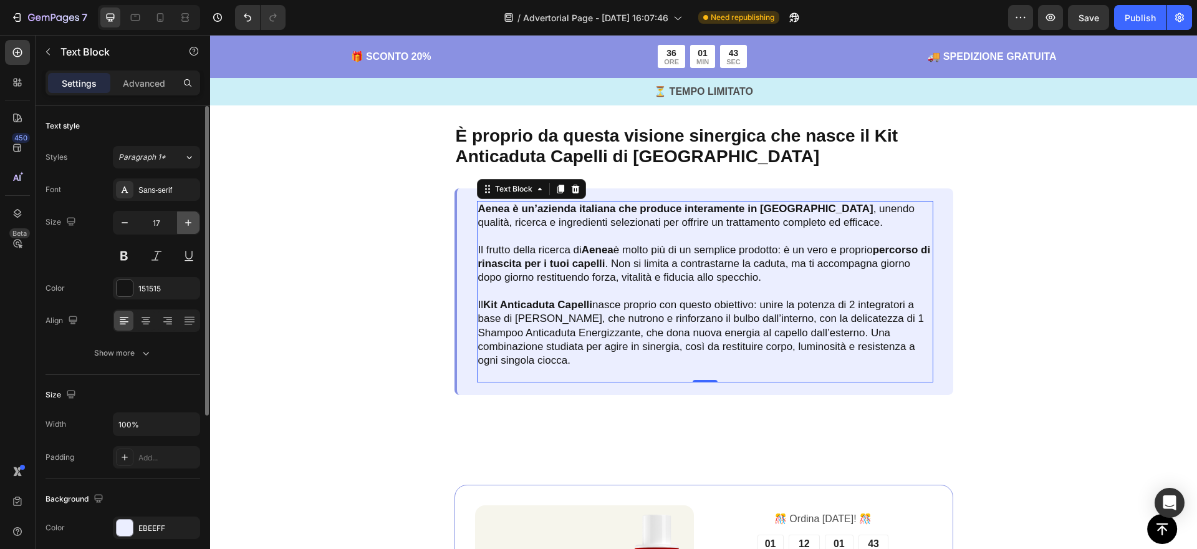
click at [182, 223] on icon "button" at bounding box center [188, 222] width 12 height 12
type input "18"
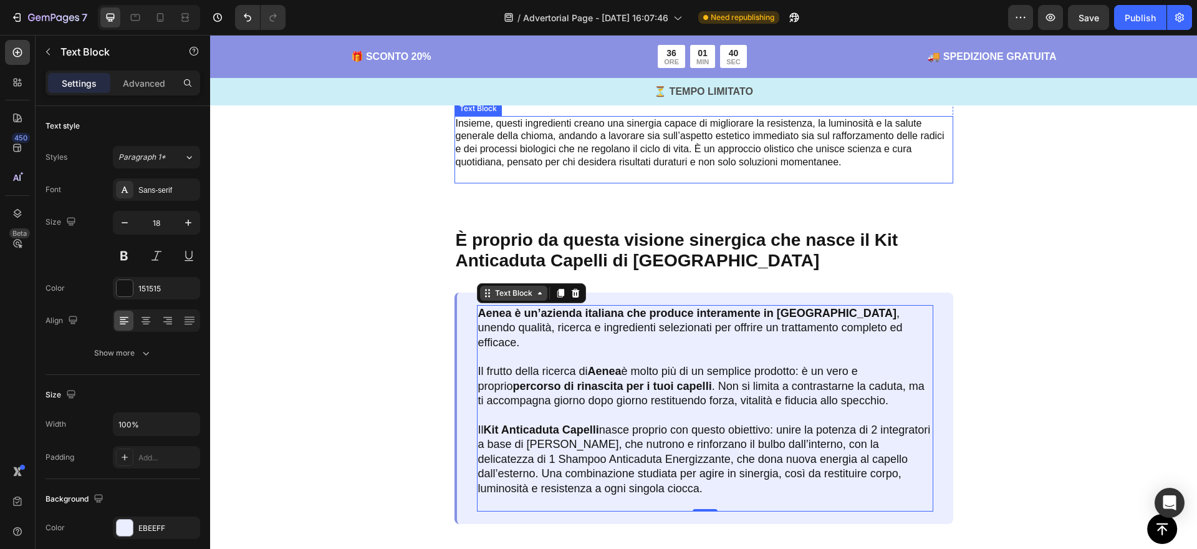
scroll to position [1631, 0]
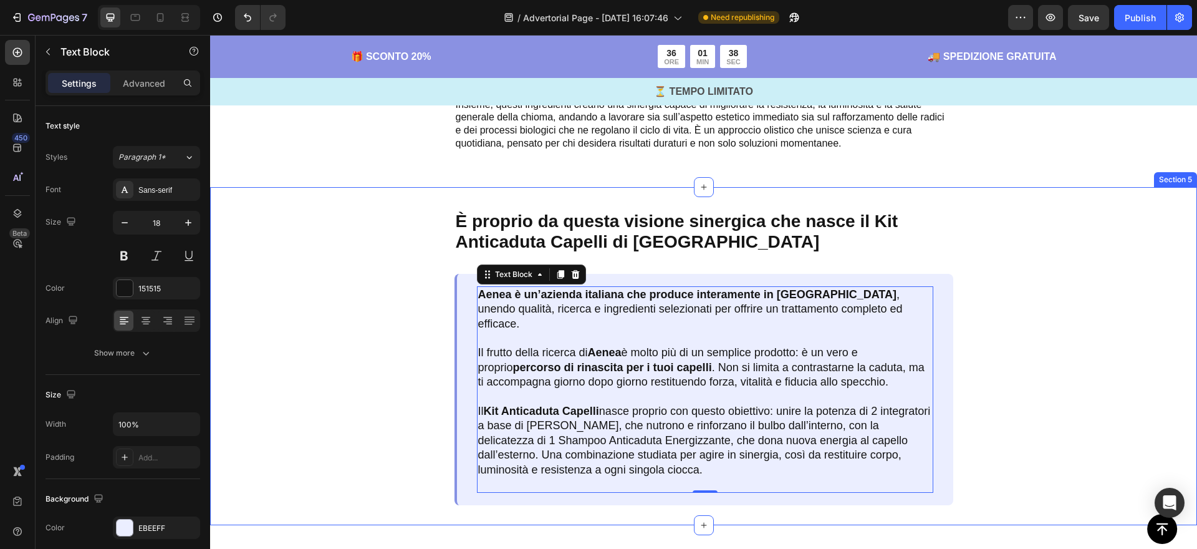
click at [1046, 322] on div "È proprio da questa visione sinergica che nasce il Kit Anticaduta Capelli di Ae…" at bounding box center [703, 356] width 987 height 339
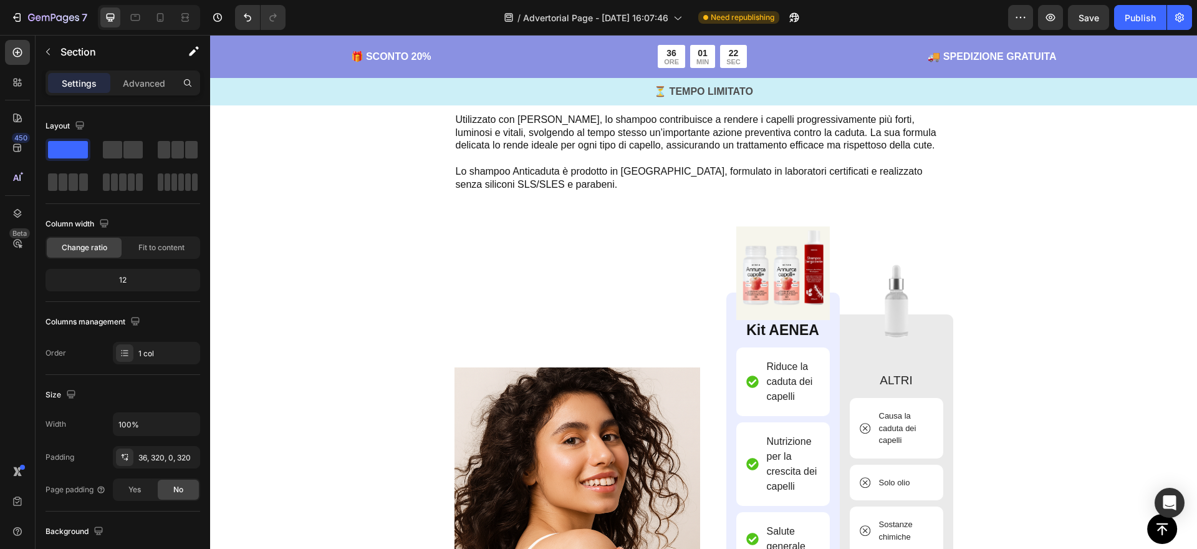
scroll to position [3053, 0]
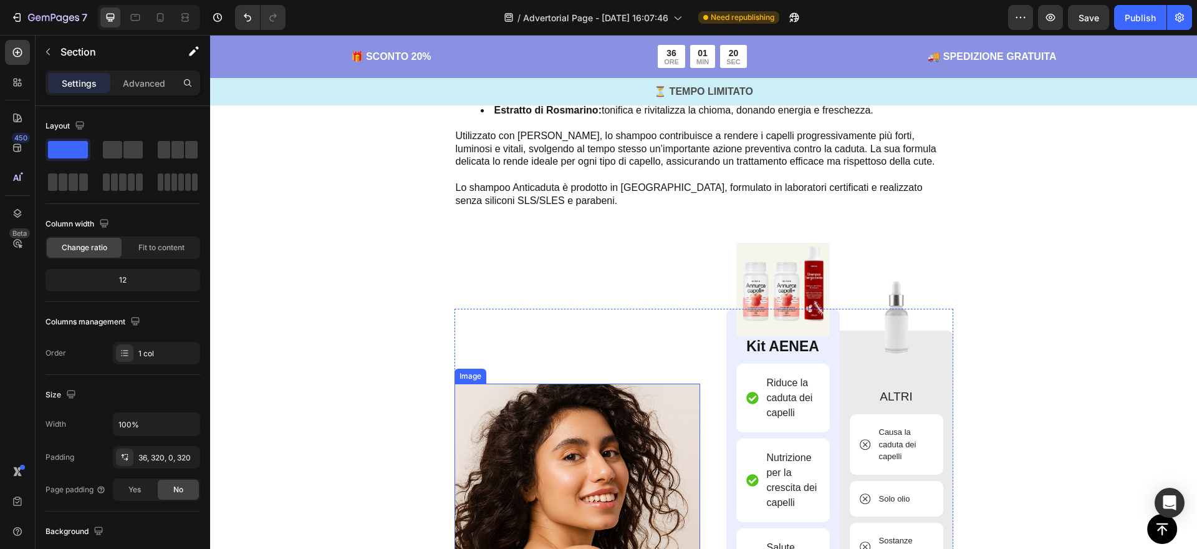
click at [631, 397] on img at bounding box center [578, 547] width 246 height 327
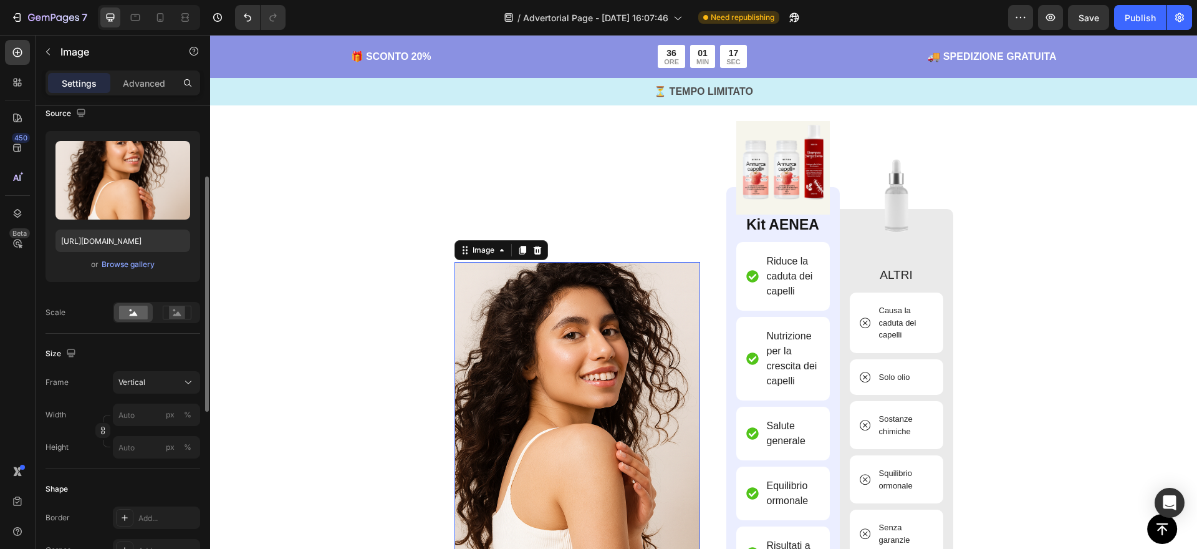
scroll to position [119, 0]
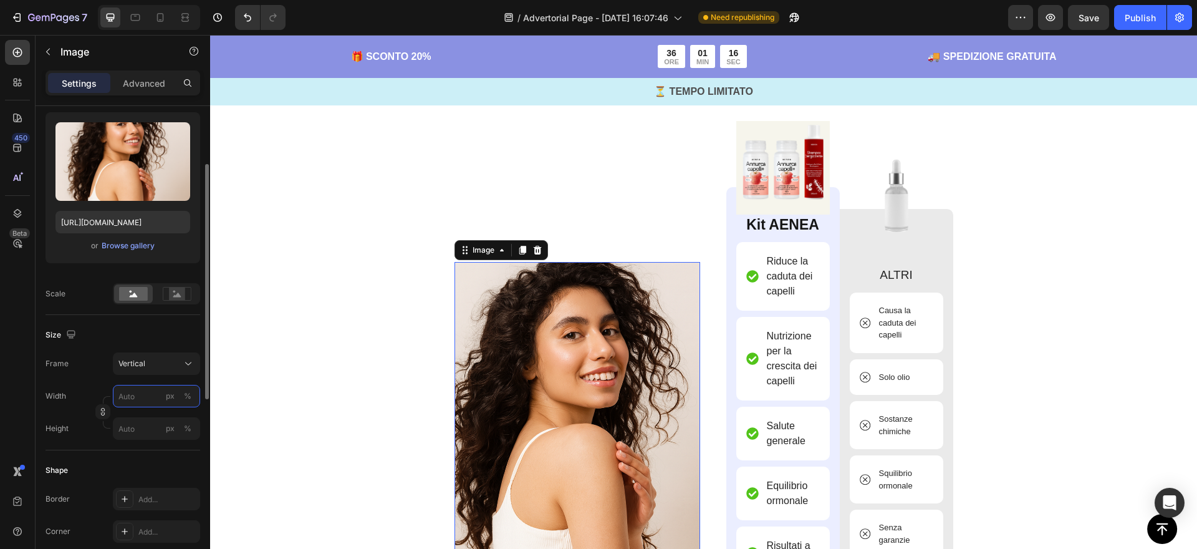
click at [133, 395] on input "px %" at bounding box center [156, 396] width 87 height 22
click at [133, 419] on div "Full 100%" at bounding box center [144, 426] width 102 height 22
type input "100"
click at [133, 428] on input "px %" at bounding box center [156, 428] width 87 height 22
click at [135, 453] on p "Full 100%" at bounding box center [154, 458] width 72 height 11
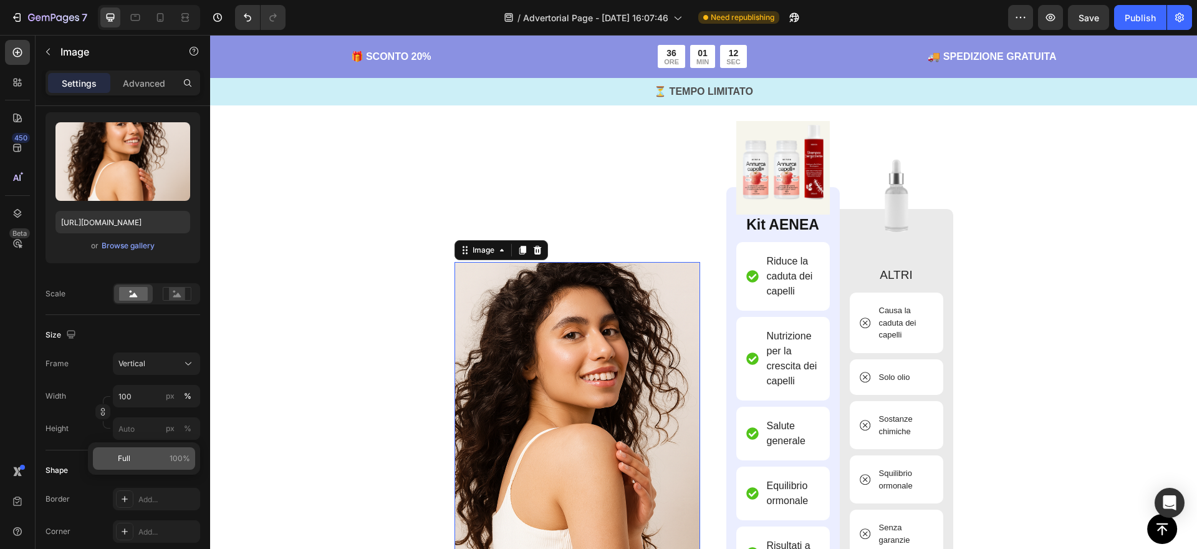
type input "100"
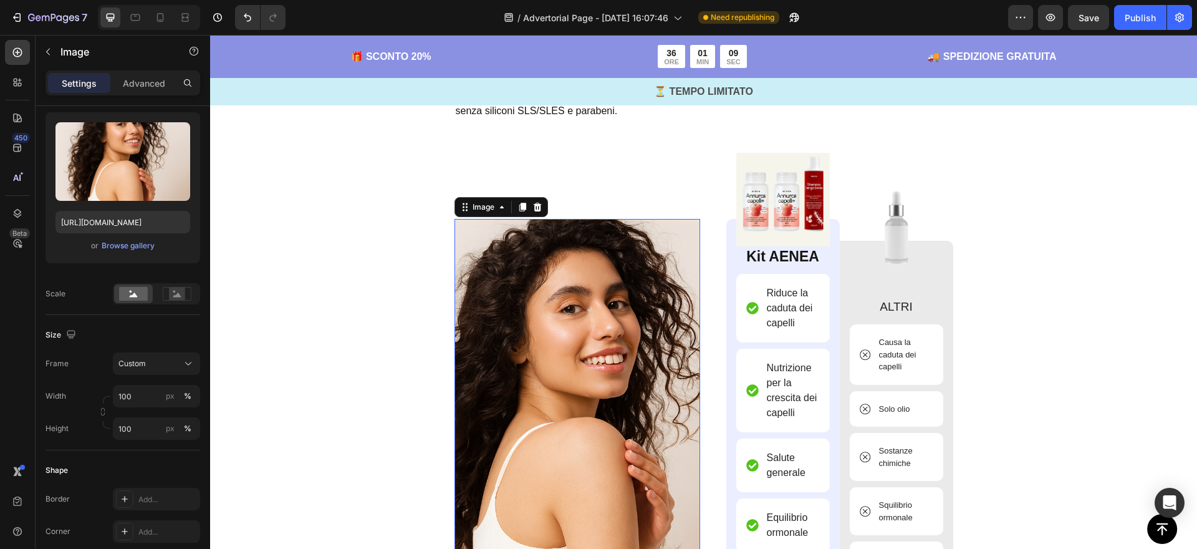
scroll to position [3125, 0]
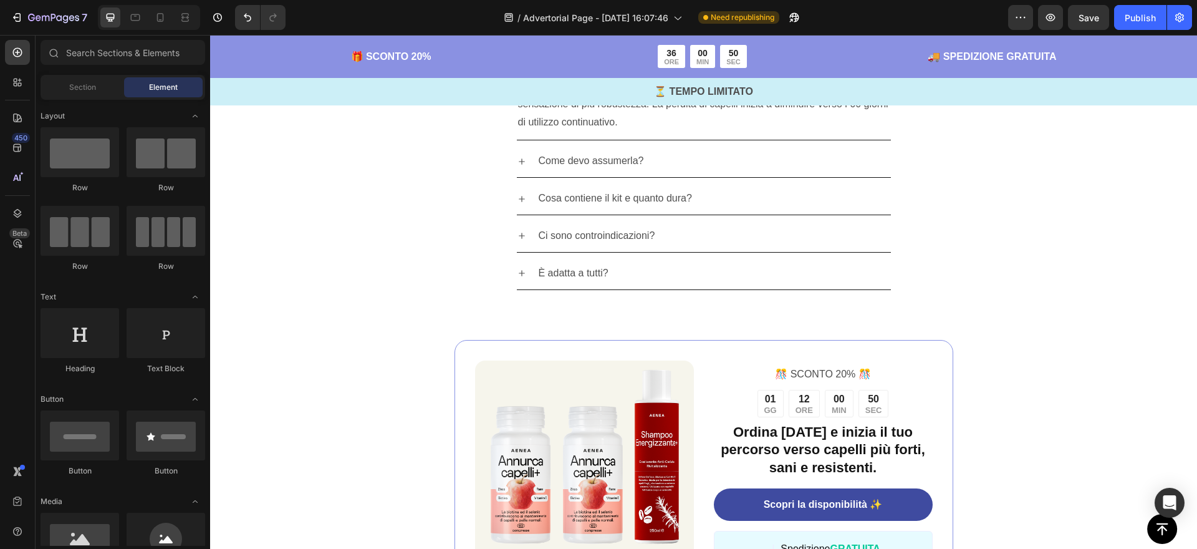
scroll to position [4666, 0]
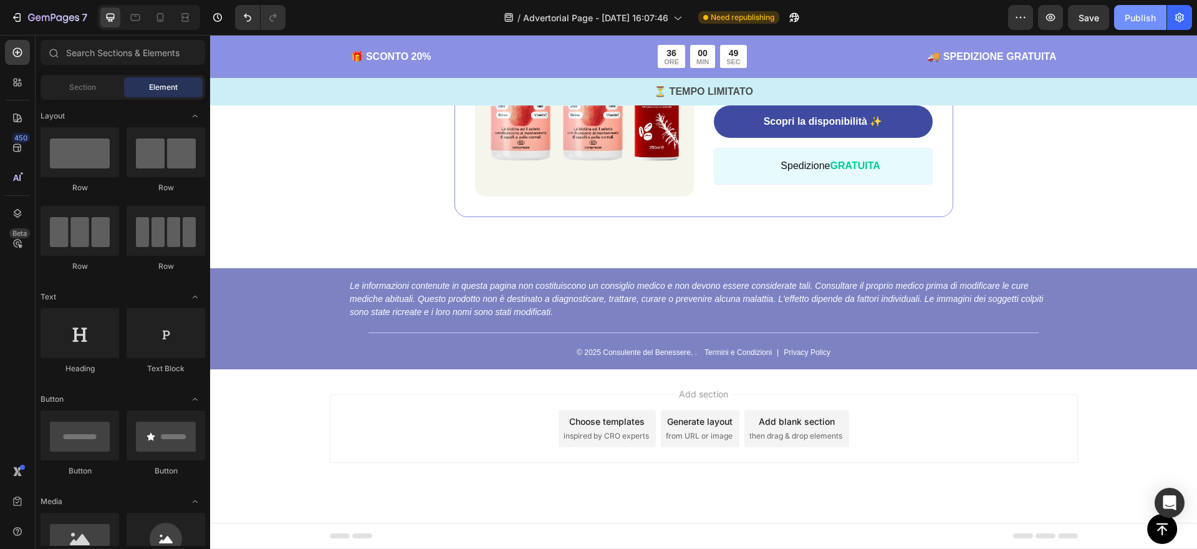
click at [1138, 18] on div "Publish" at bounding box center [1140, 17] width 31 height 13
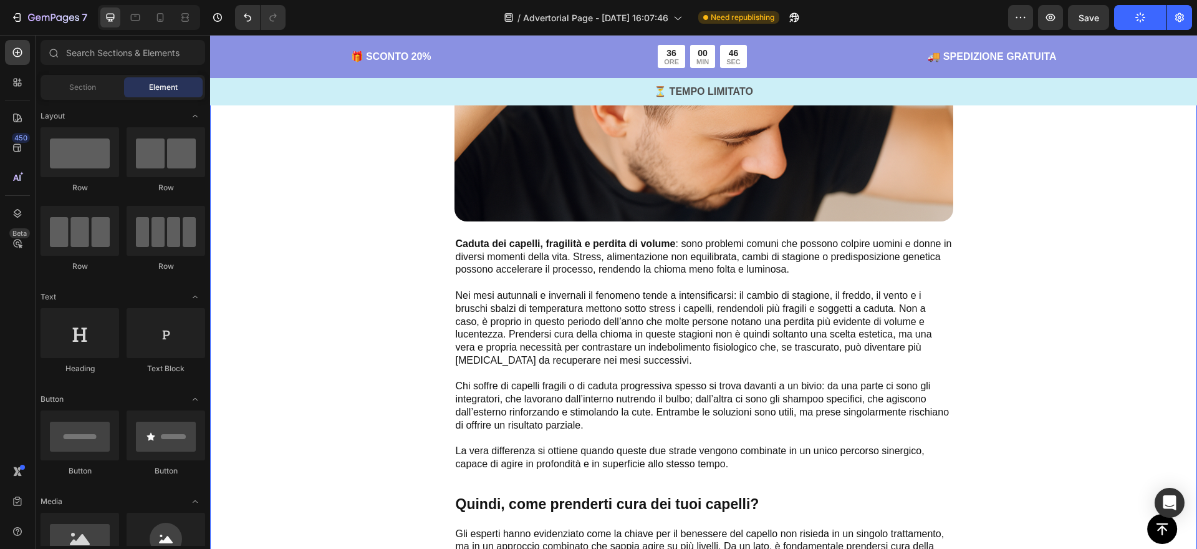
scroll to position [0, 0]
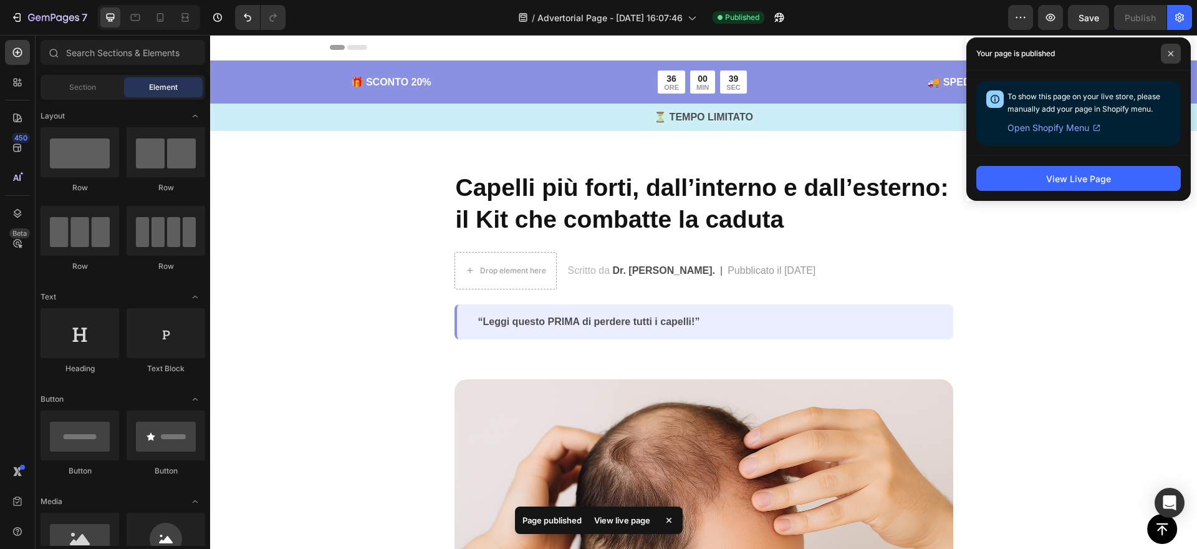
click at [1172, 56] on icon at bounding box center [1171, 54] width 6 height 6
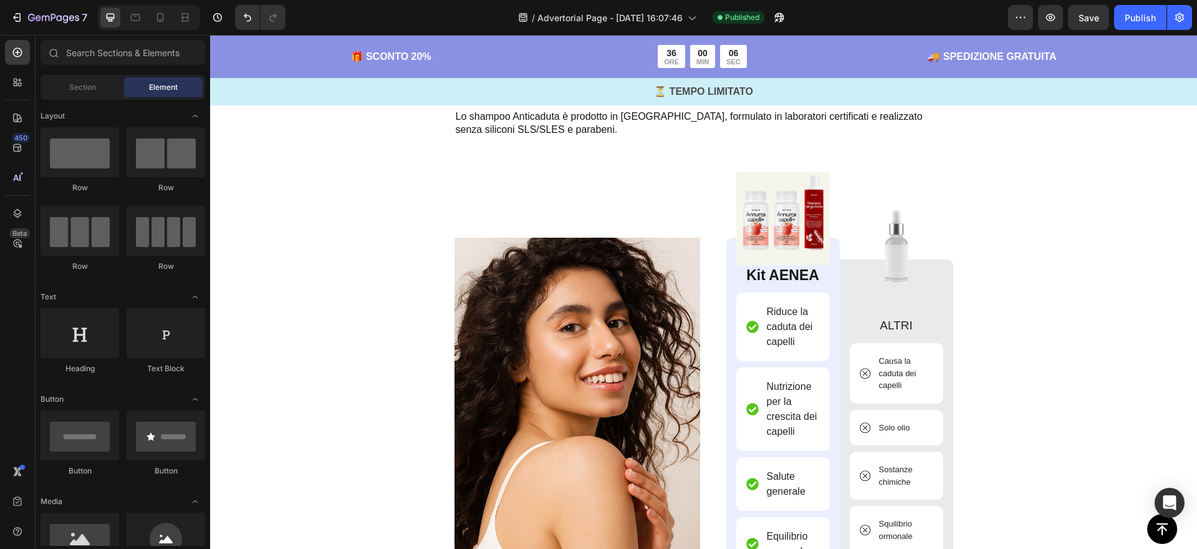
scroll to position [3123, 0]
click at [769, 279] on p "Kit AENEA" at bounding box center [783, 277] width 91 height 19
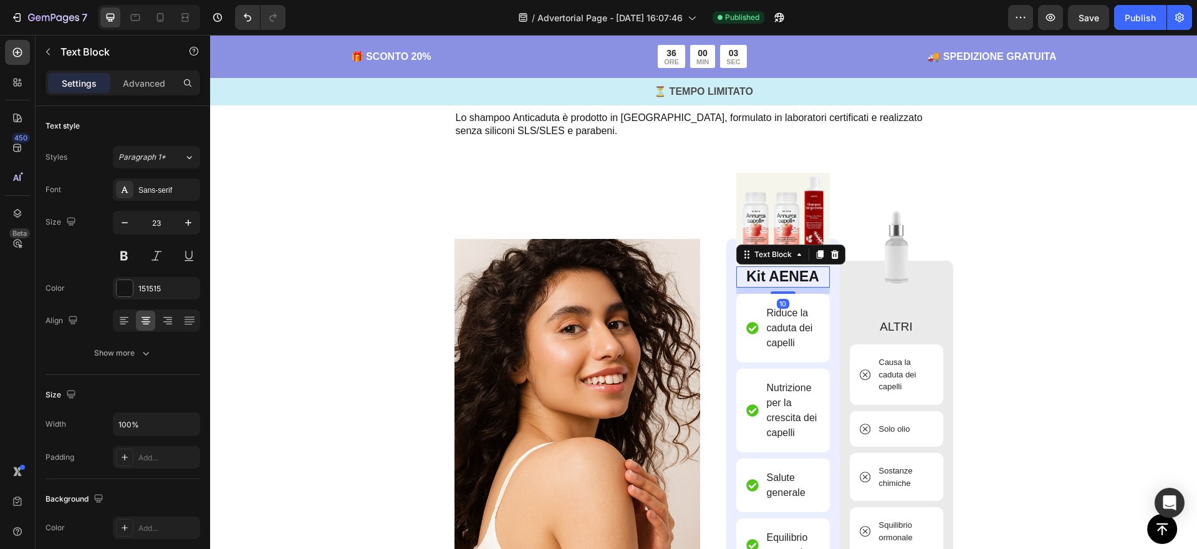
click at [771, 279] on p "Kit AENEA" at bounding box center [783, 277] width 91 height 19
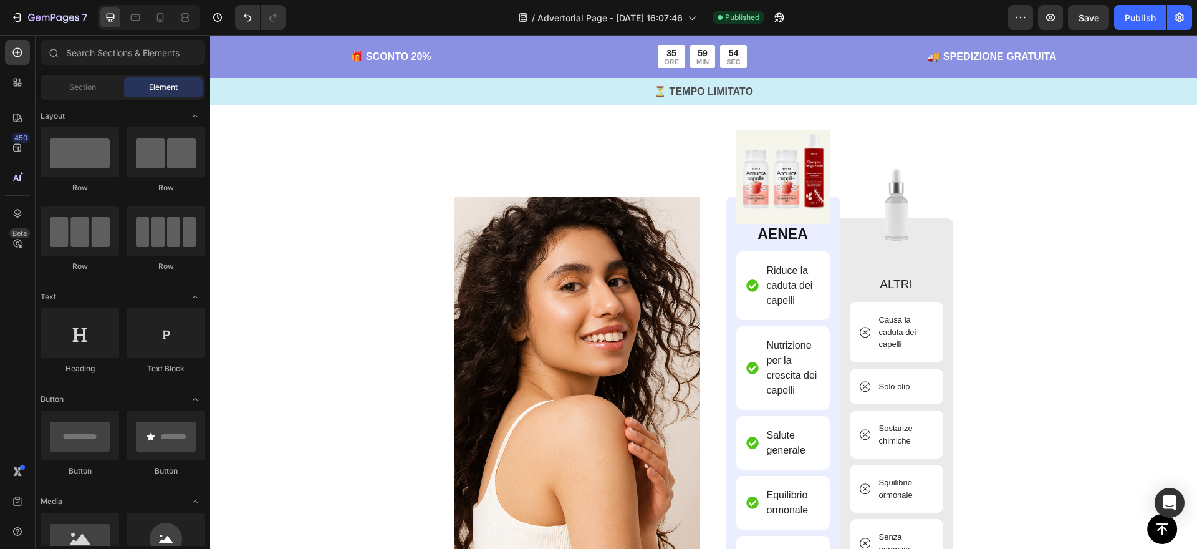
scroll to position [3160, 0]
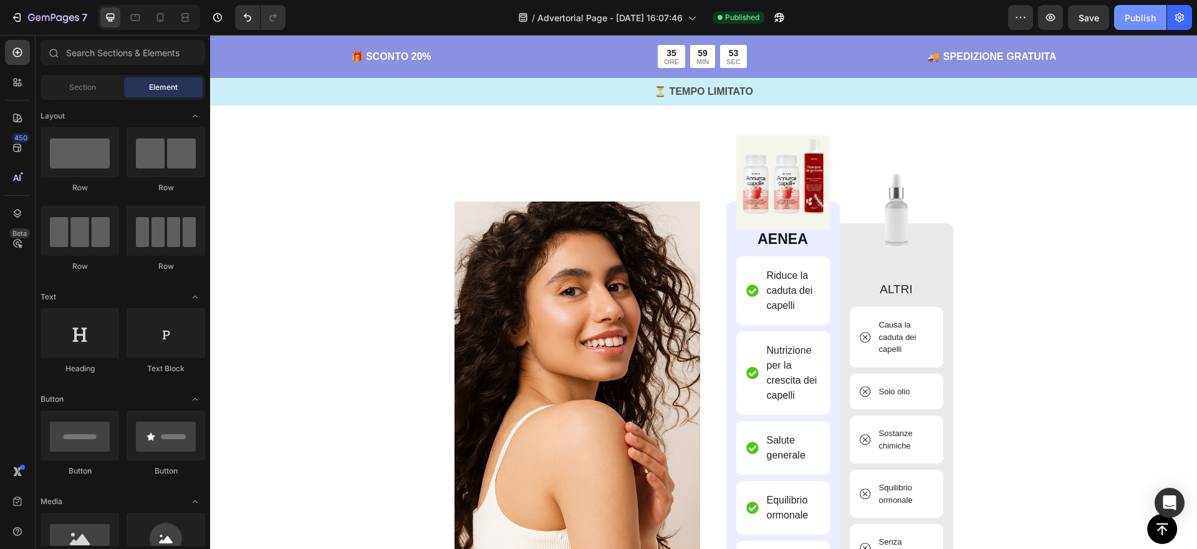
click at [1128, 15] on div "Publish" at bounding box center [1140, 17] width 31 height 13
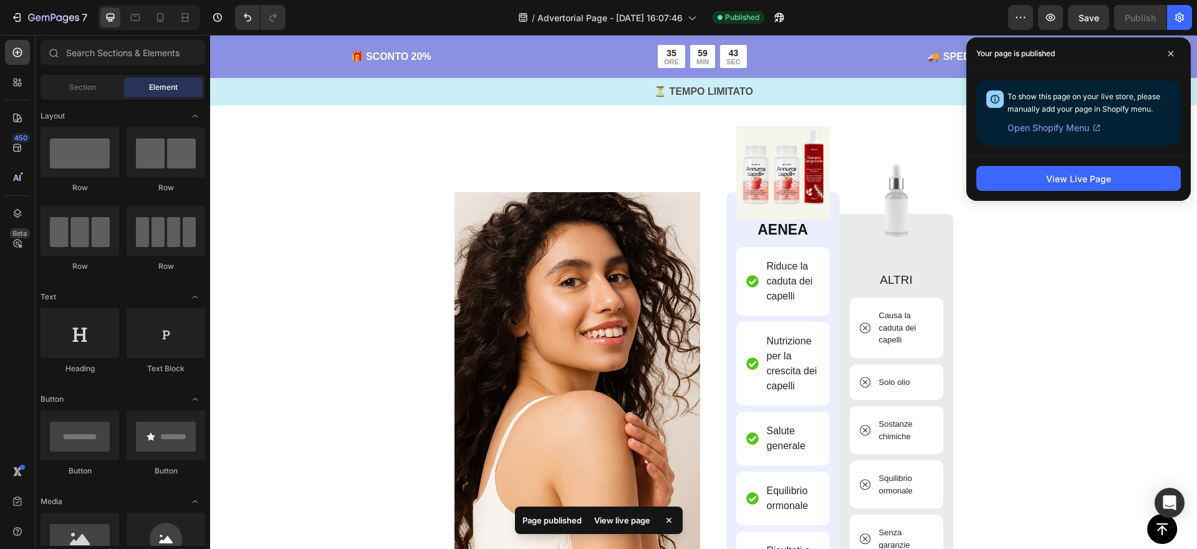
scroll to position [3172, 0]
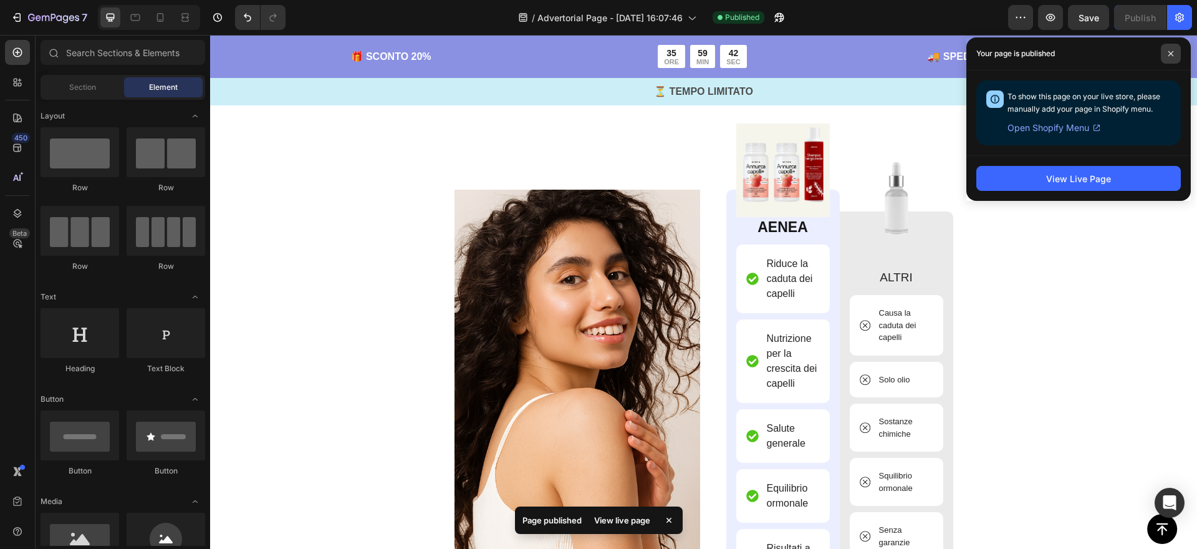
click at [1171, 53] on icon at bounding box center [1171, 53] width 5 height 5
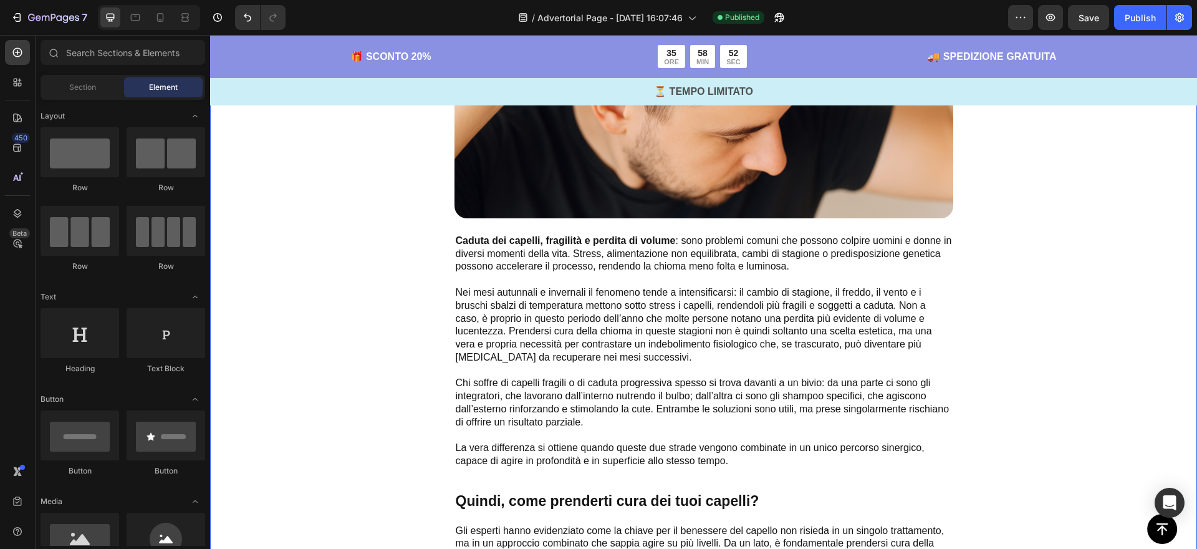
scroll to position [0, 0]
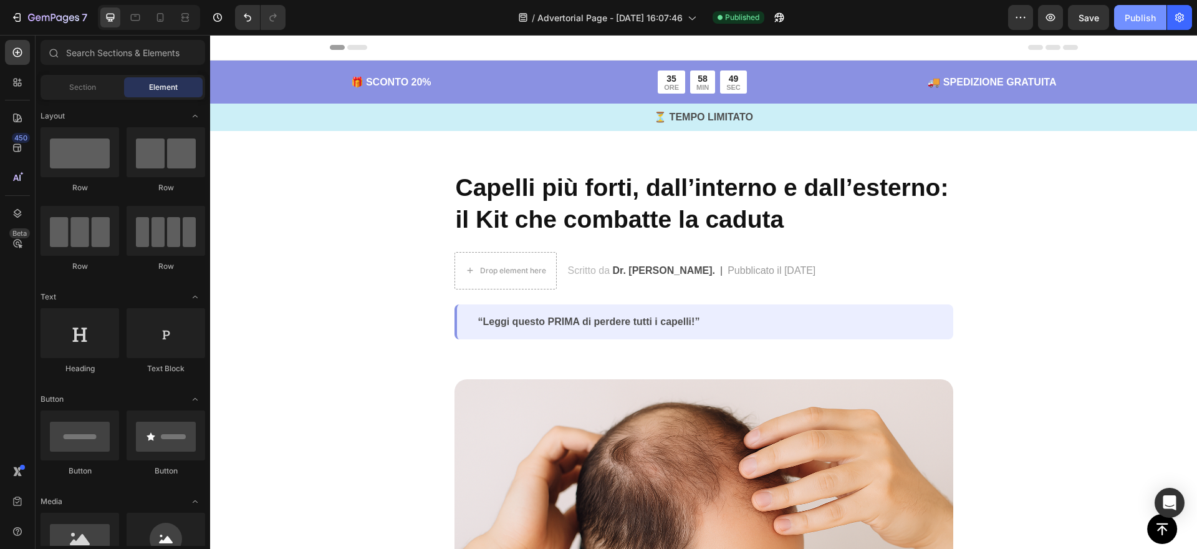
click at [1130, 14] on div "Publish" at bounding box center [1140, 17] width 31 height 13
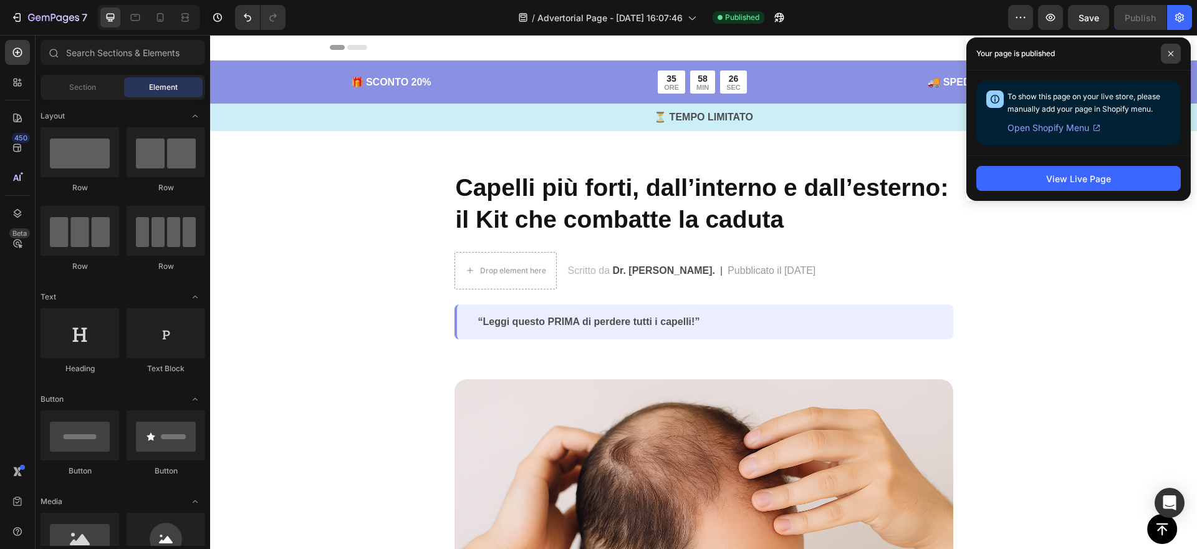
click at [1169, 51] on icon at bounding box center [1171, 53] width 5 height 5
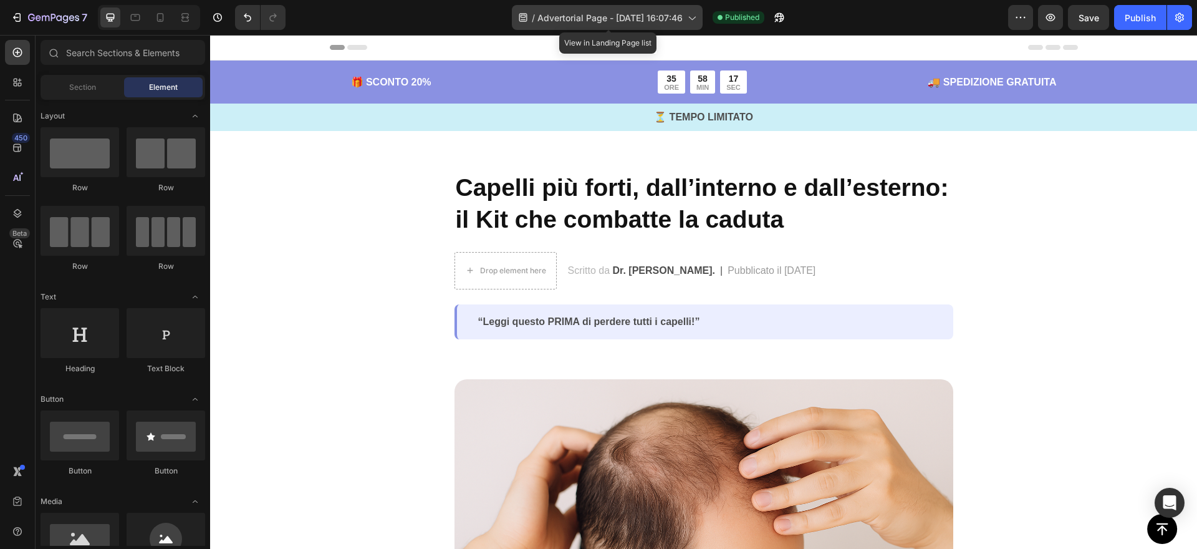
click at [634, 20] on span "Advertorial Page - [DATE] 16:07:46" at bounding box center [610, 17] width 145 height 13
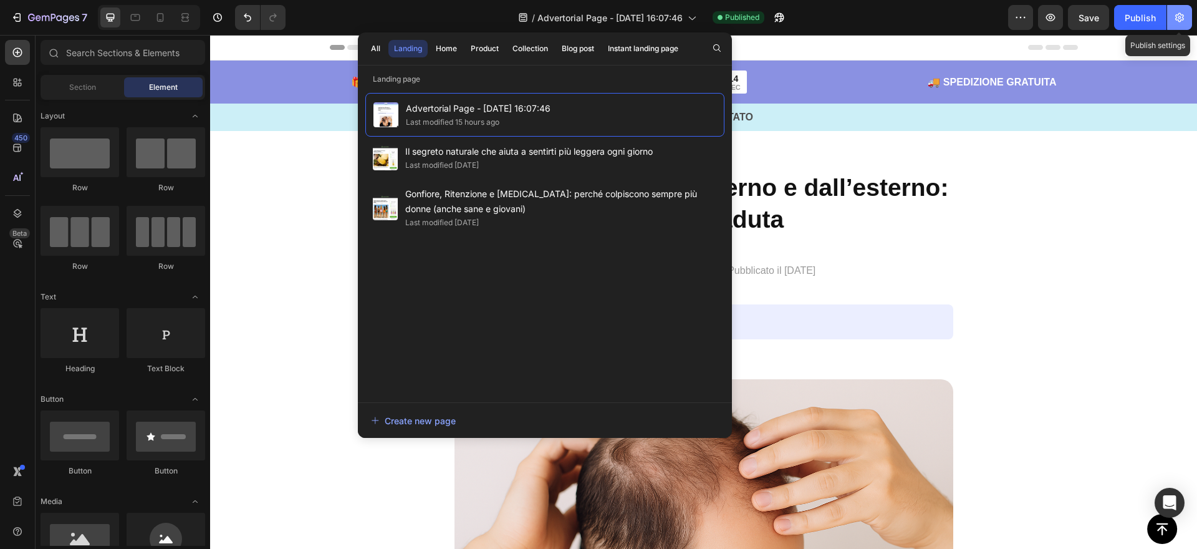
click at [1179, 16] on icon "button" at bounding box center [1180, 17] width 12 height 12
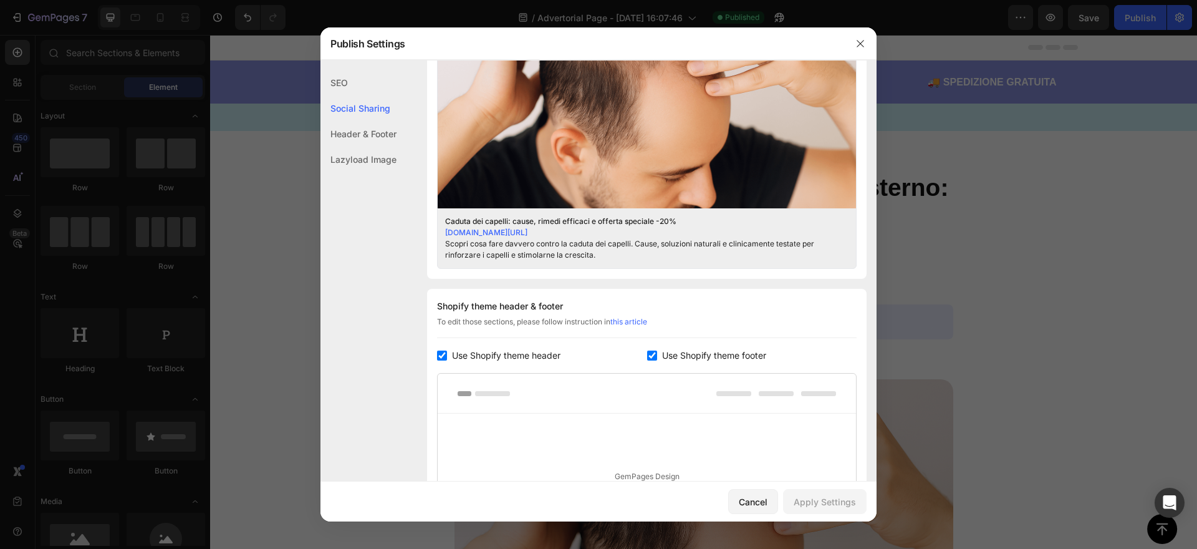
scroll to position [616, 0]
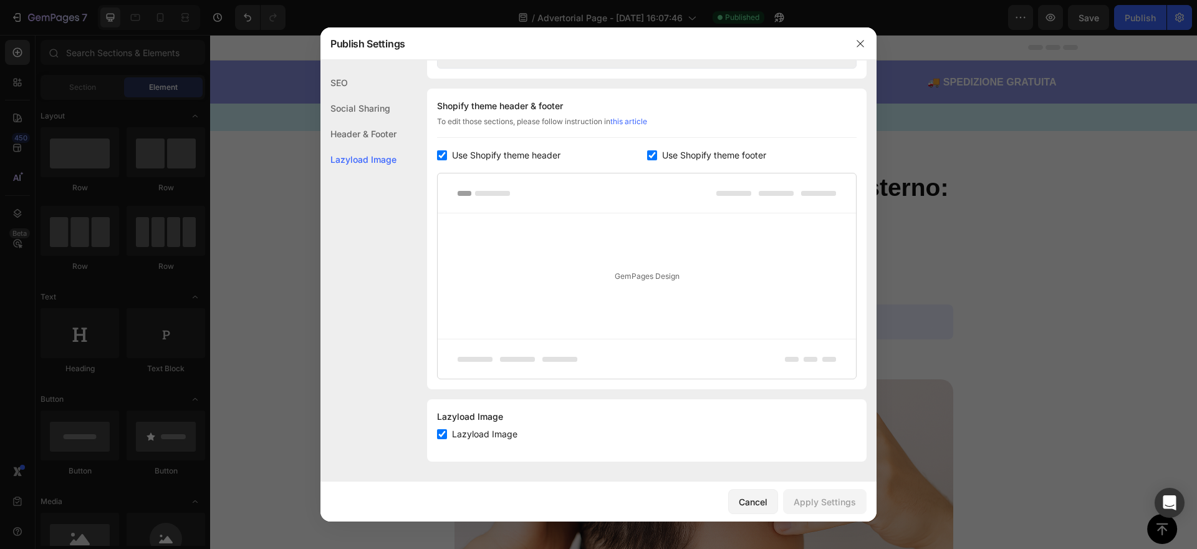
click at [351, 99] on div "Social Sharing" at bounding box center [359, 108] width 76 height 26
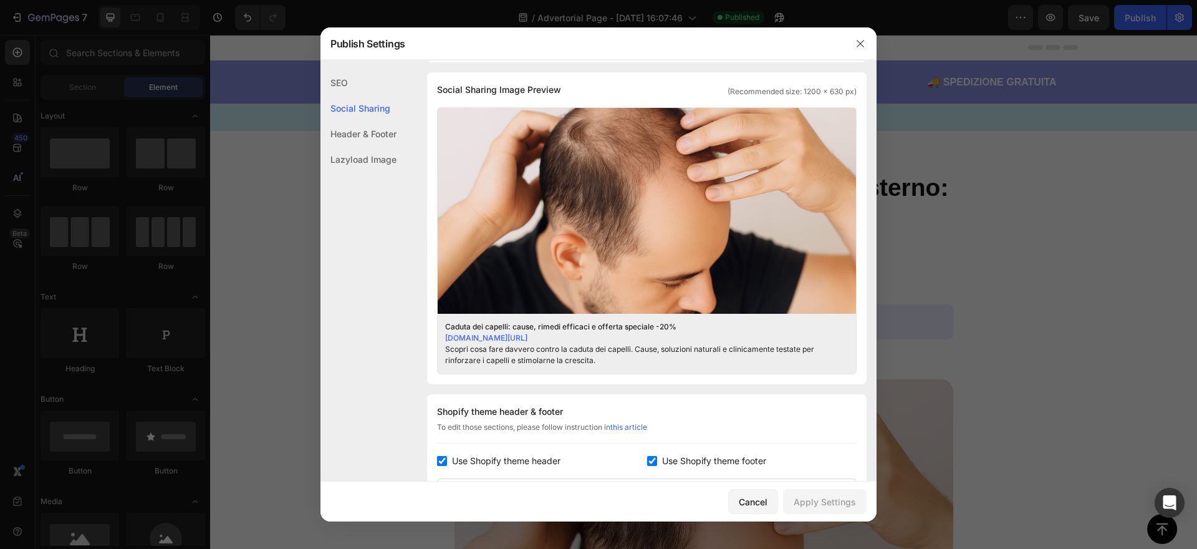
click at [341, 81] on div "SEO" at bounding box center [359, 83] width 76 height 26
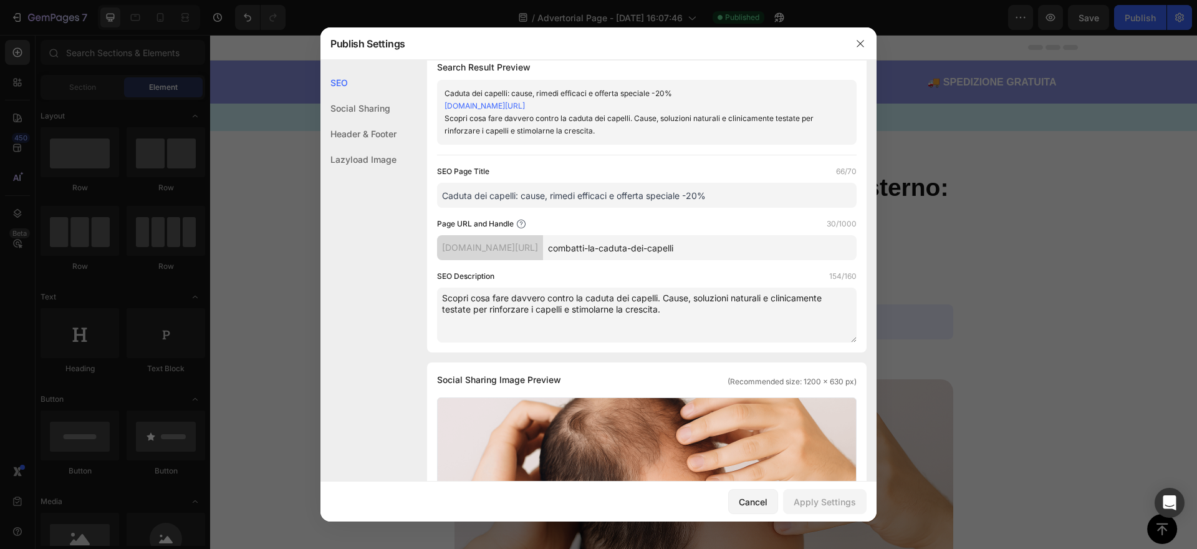
scroll to position [0, 0]
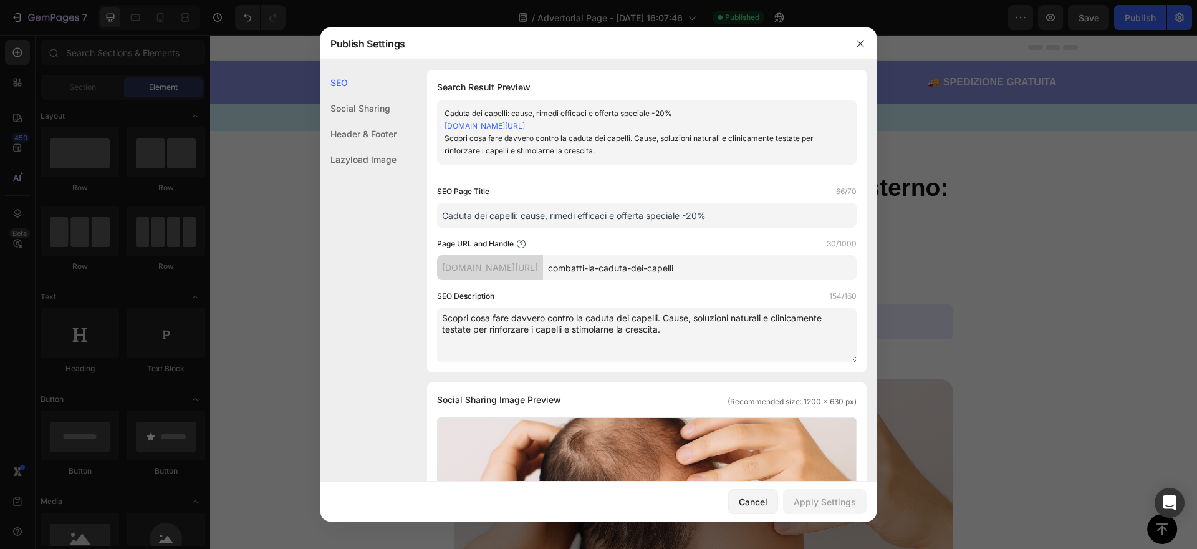
click at [692, 216] on input "Caduta dei capelli: cause, rimedi efficaci e offerta speciale -20%" at bounding box center [647, 215] width 420 height 25
click at [693, 216] on input "Caduta dei capelli: cause, rimedi efficaci e offerta speciale -20%" at bounding box center [647, 215] width 420 height 25
click at [861, 39] on icon "button" at bounding box center [861, 44] width 10 height 10
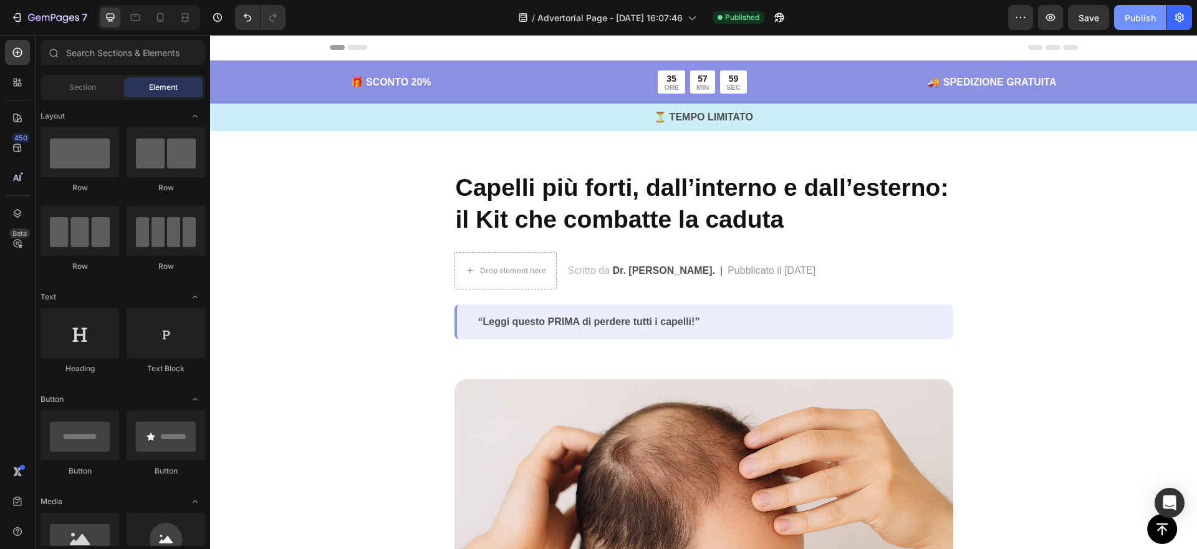
click at [1154, 19] on div "Publish" at bounding box center [1140, 17] width 31 height 13
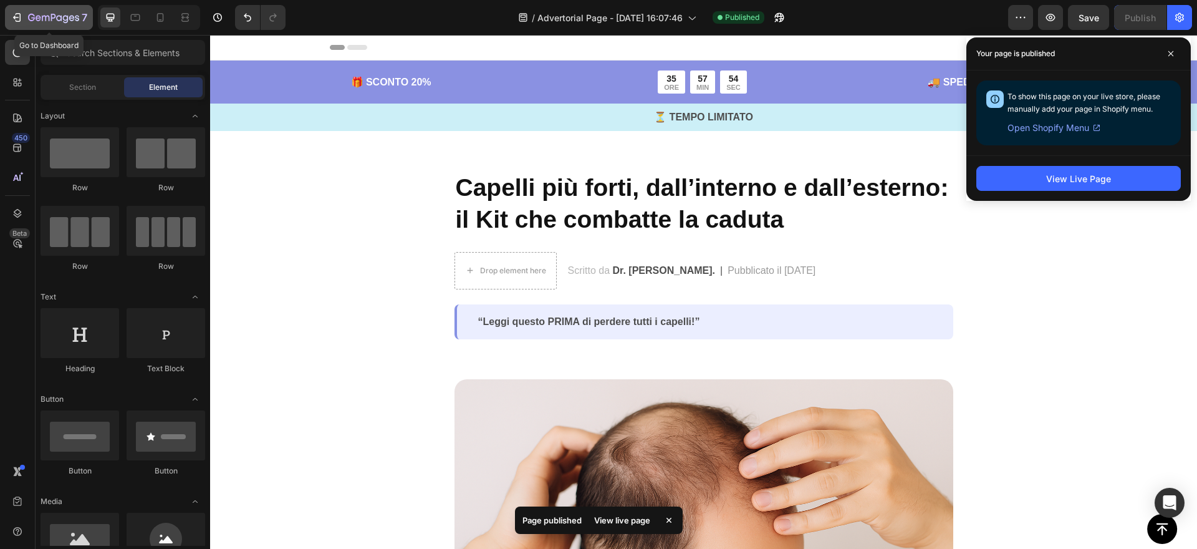
click at [22, 19] on icon "button" at bounding box center [17, 17] width 12 height 12
